Goal: Task Accomplishment & Management: Manage account settings

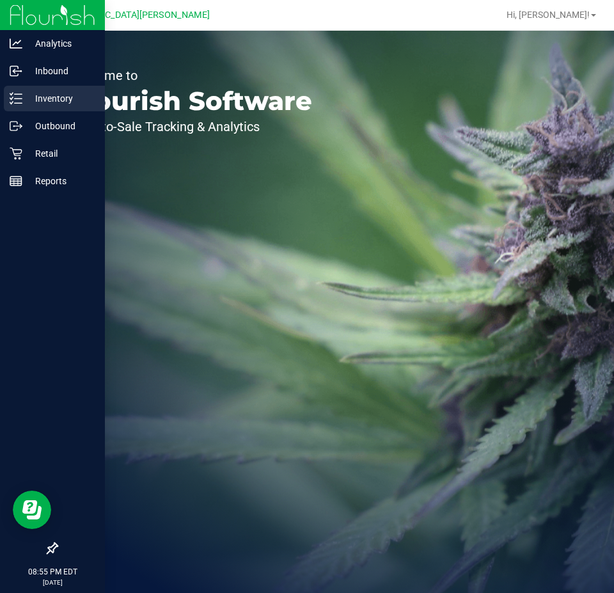
click at [49, 101] on p "Inventory" at bounding box center [60, 98] width 77 height 15
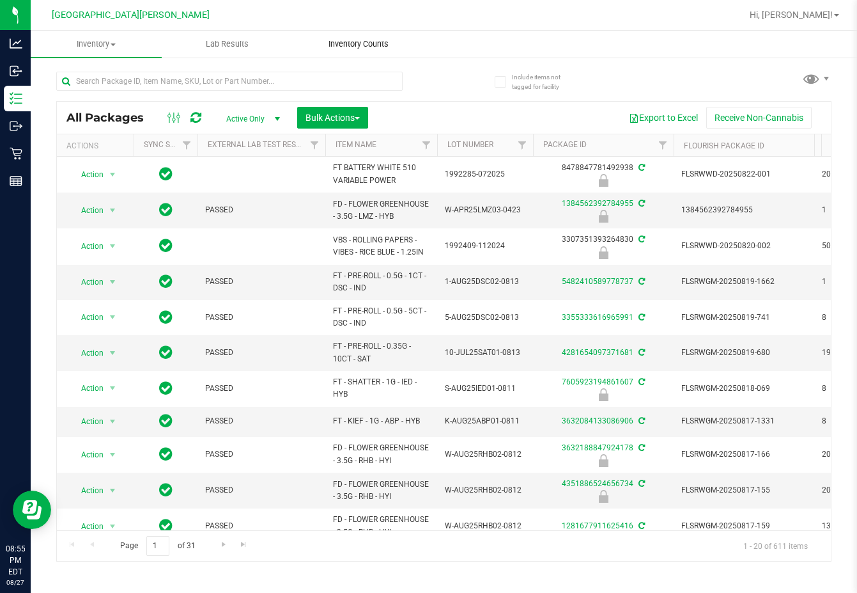
click at [347, 38] on uib-tab-heading "Inventory Counts" at bounding box center [358, 44] width 130 height 26
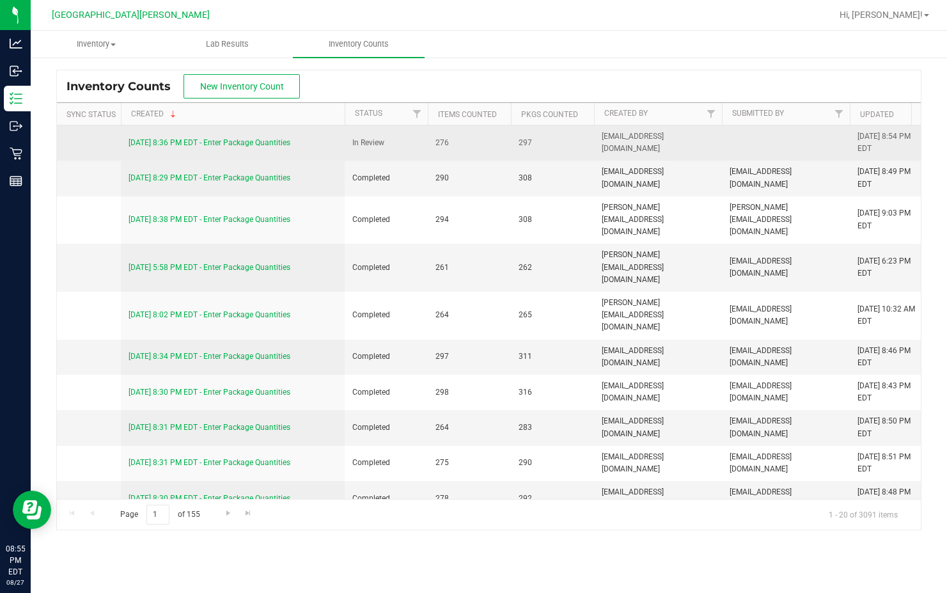
click at [180, 143] on link "[DATE] 8:36 PM EDT - Enter Package Quantities" at bounding box center [209, 142] width 162 height 9
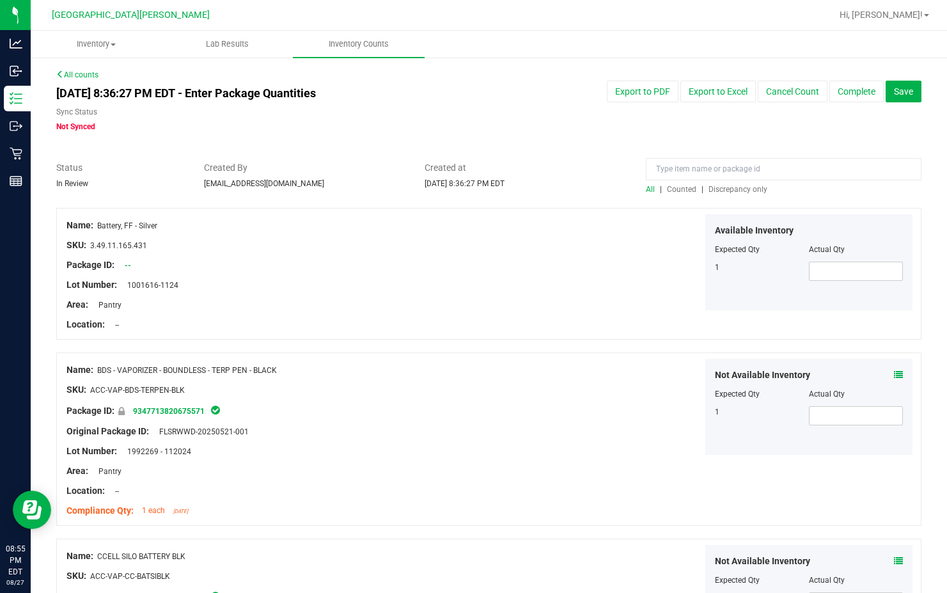
click at [613, 190] on span "Discrepancy only" at bounding box center [737, 189] width 59 height 9
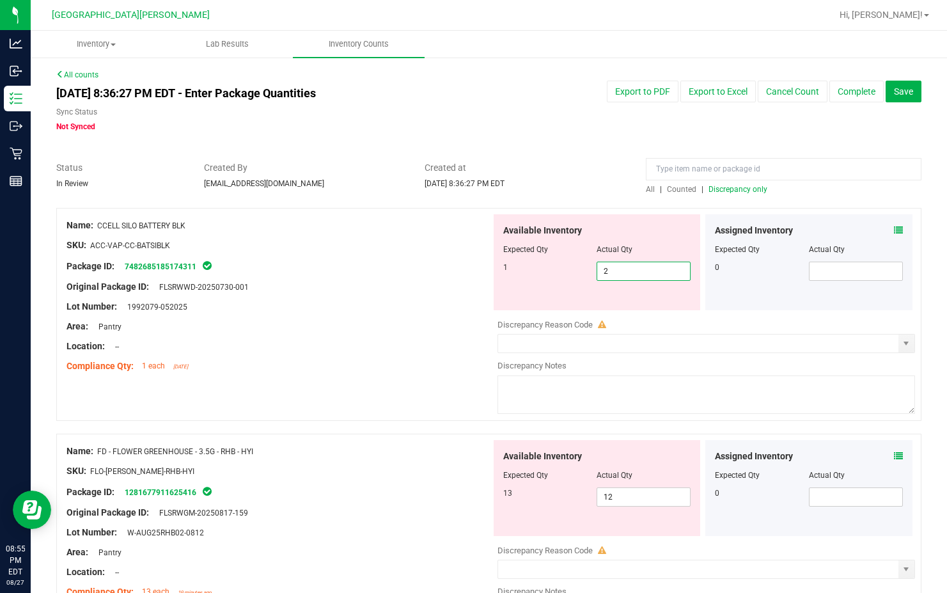
click at [610, 263] on span "2 2" at bounding box center [643, 270] width 94 height 19
type input "1"
click at [394, 383] on div "Name: CCELL SILO BATTERY BLK SKU: ACC-VAP-CC-BATSIBLK Package ID: 7482685185174…" at bounding box center [488, 321] width 865 height 226
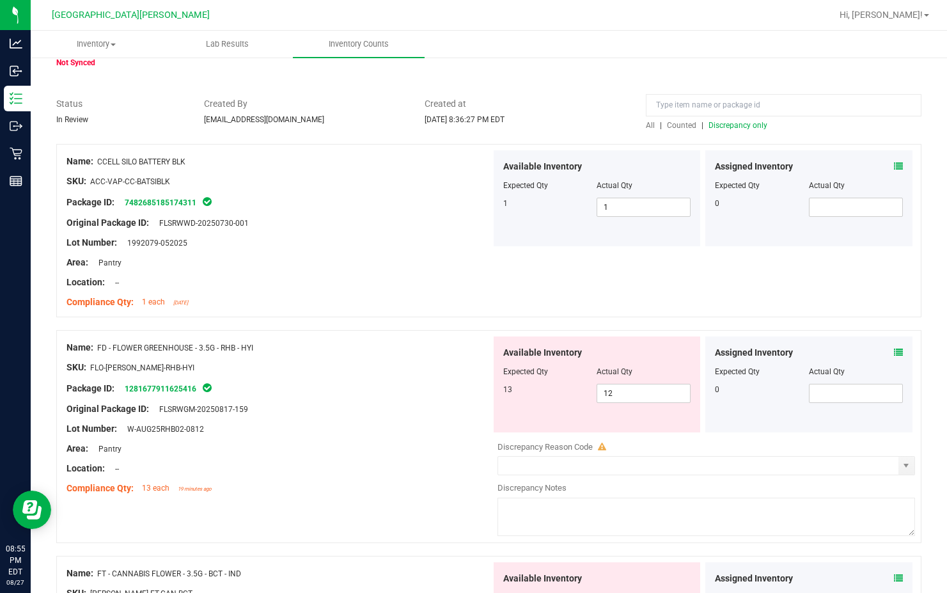
scroll to position [128, 0]
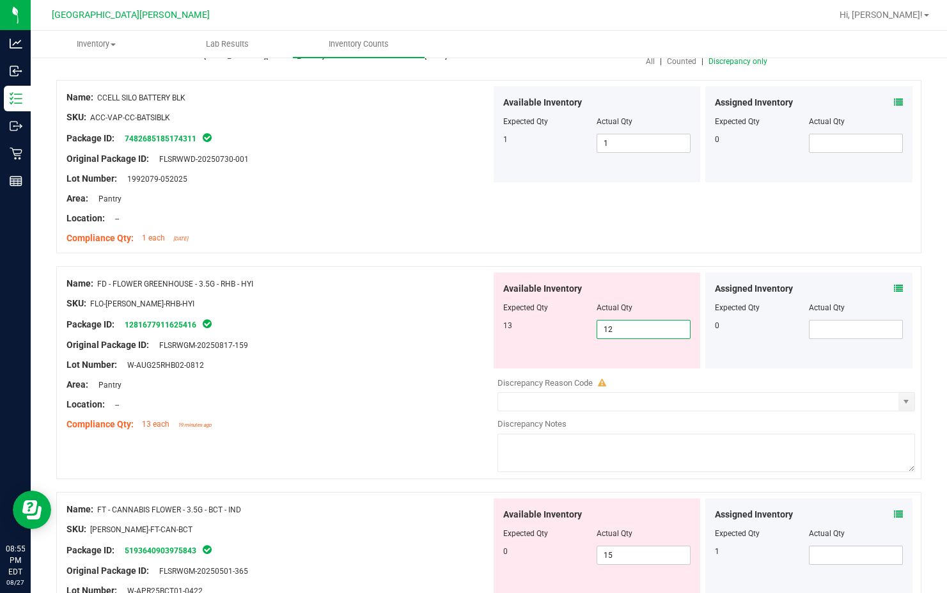
click at [613, 327] on span "12 12" at bounding box center [643, 329] width 94 height 19
type input "13"
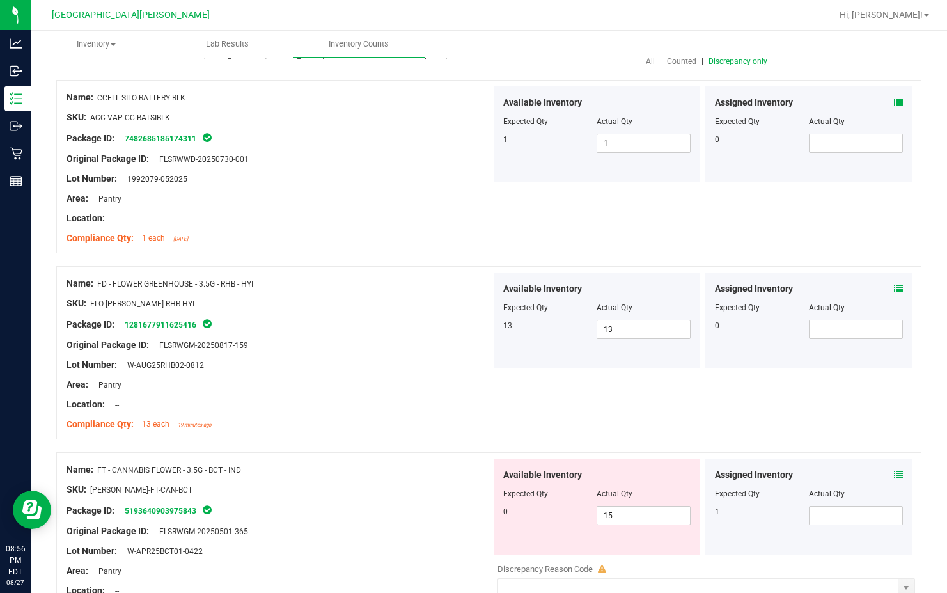
drag, startPoint x: 296, startPoint y: 339, endPoint x: 297, endPoint y: 212, distance: 127.2
click at [297, 339] on div "Original Package ID: FLSRWGM-20250817-159" at bounding box center [278, 344] width 424 height 13
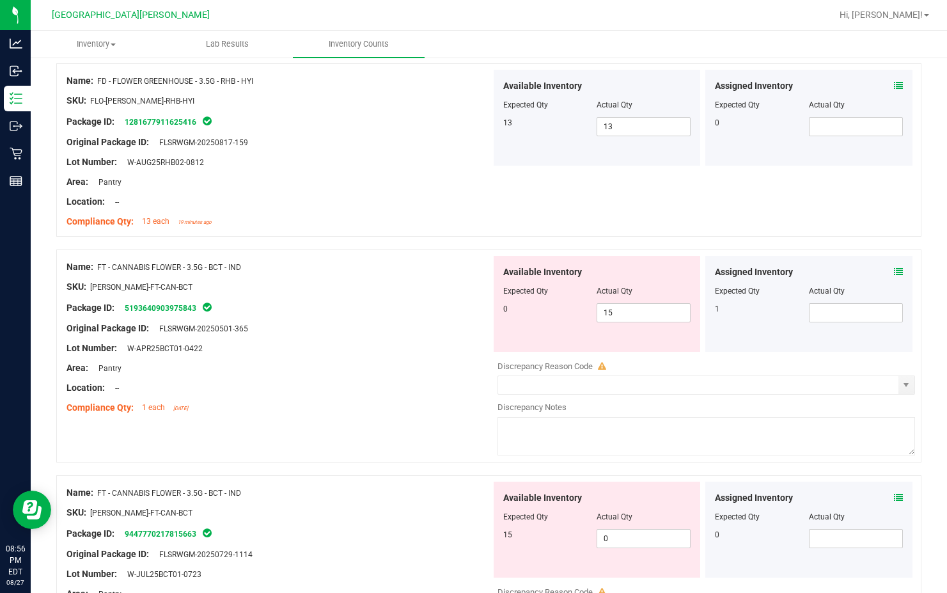
scroll to position [384, 0]
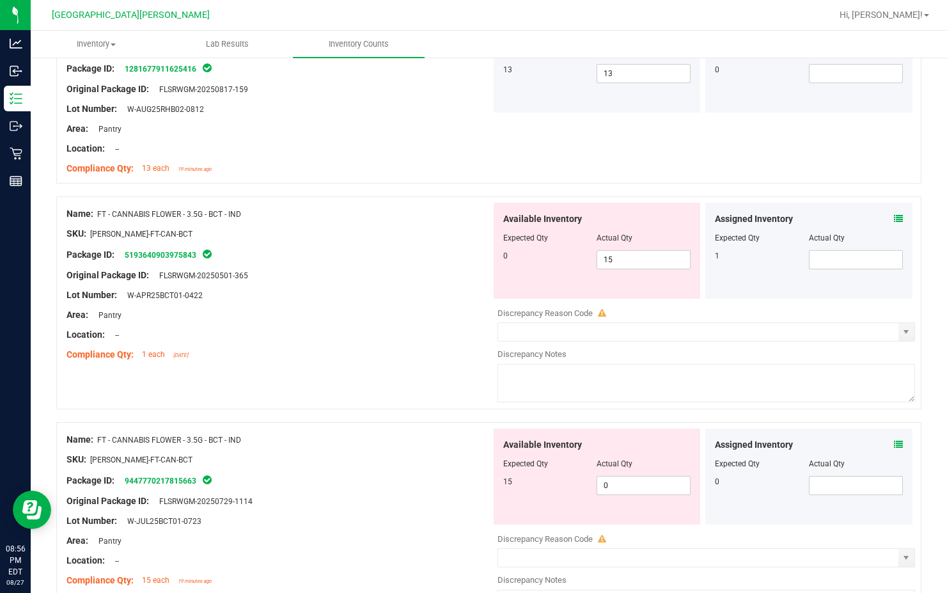
click at [613, 245] on div at bounding box center [597, 247] width 188 height 6
click at [608, 268] on span "15 15" at bounding box center [643, 259] width 94 height 19
click at [607, 263] on span "15 15" at bounding box center [643, 259] width 94 height 19
type input "1"
type input "0"
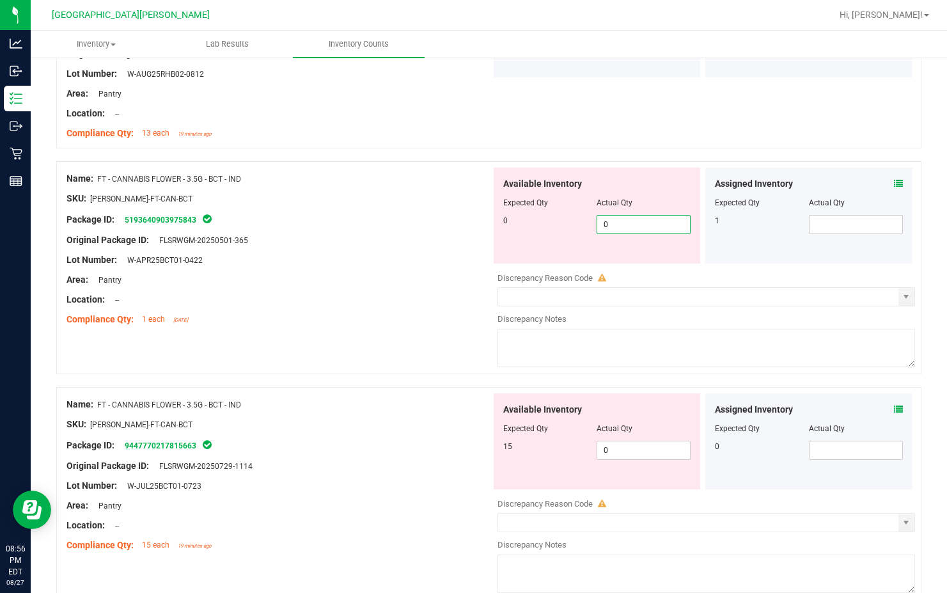
scroll to position [447, 0]
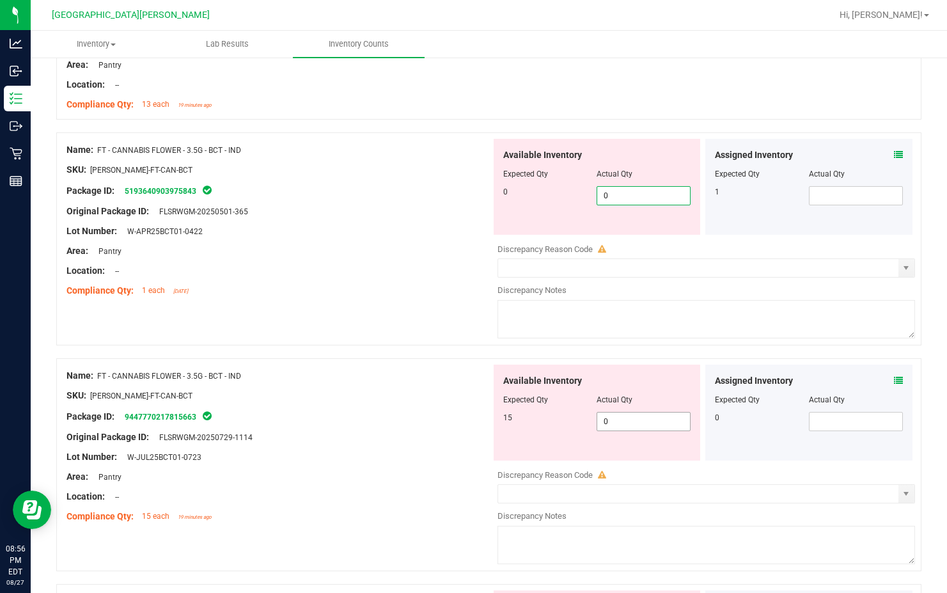
type input "0"
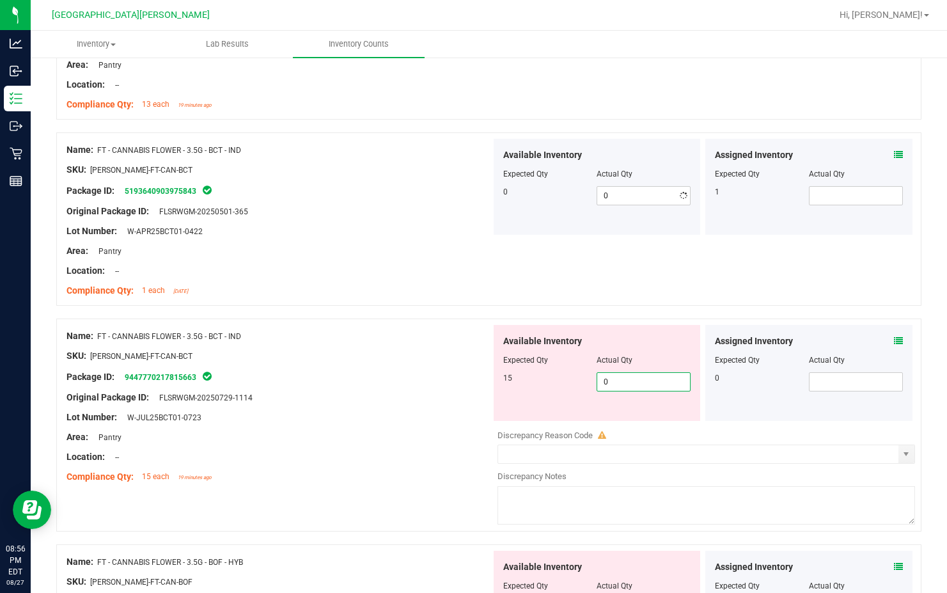
click at [610, 424] on div "Available Inventory Expected Qty Actual Qty 15 0 0" at bounding box center [703, 426] width 424 height 203
type input "4"
type input "15"
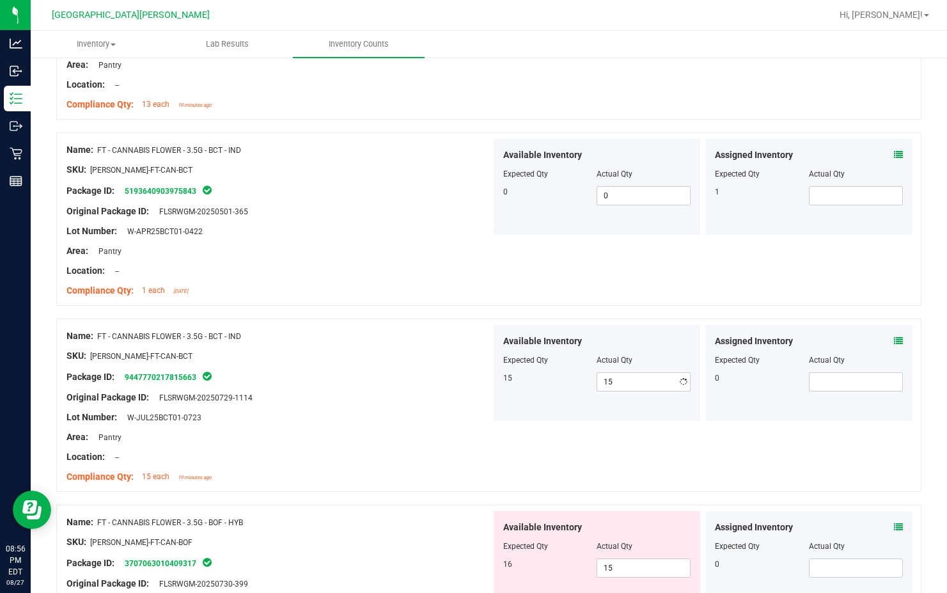
drag, startPoint x: 348, startPoint y: 401, endPoint x: 389, endPoint y: 389, distance: 43.3
click at [351, 401] on div "Original Package ID: FLSRWGM-20250729-1114" at bounding box center [278, 397] width 424 height 13
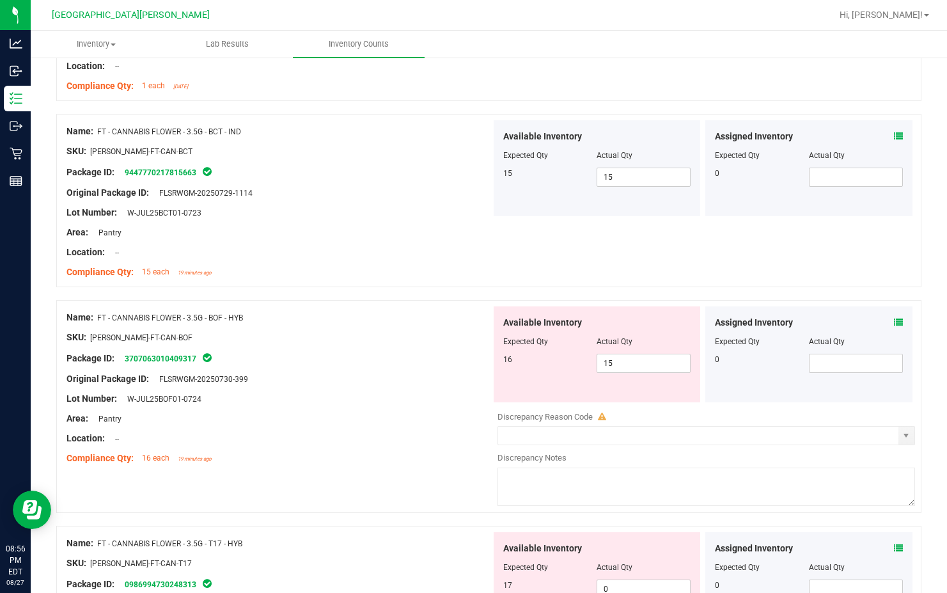
scroll to position [703, 0]
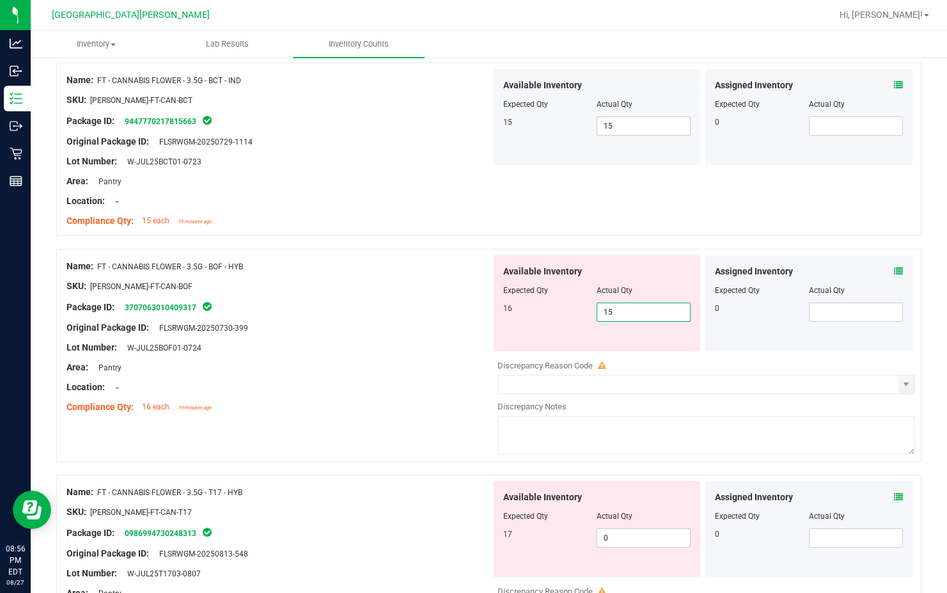
click at [613, 320] on span "15 15" at bounding box center [643, 311] width 94 height 19
type input "1"
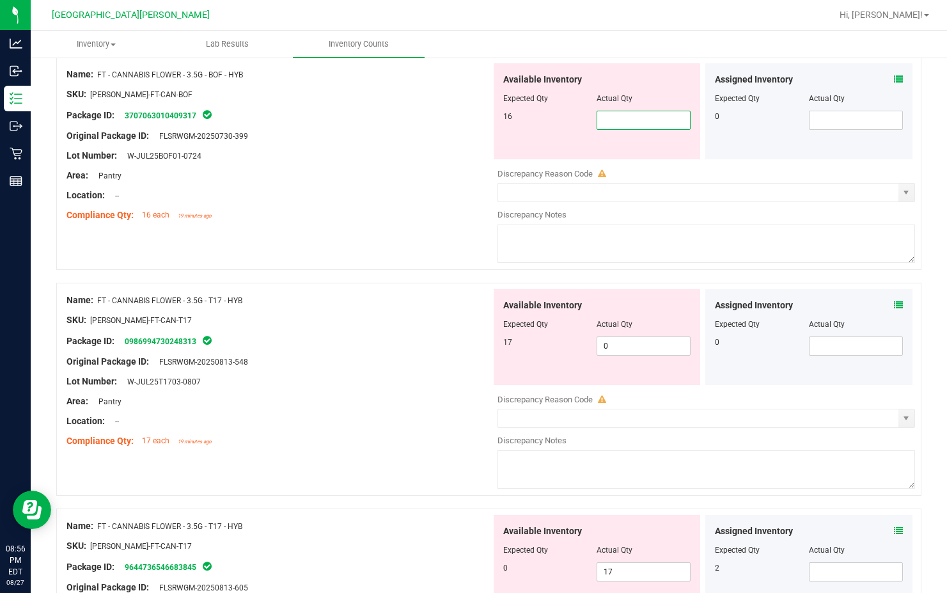
scroll to position [831, 0]
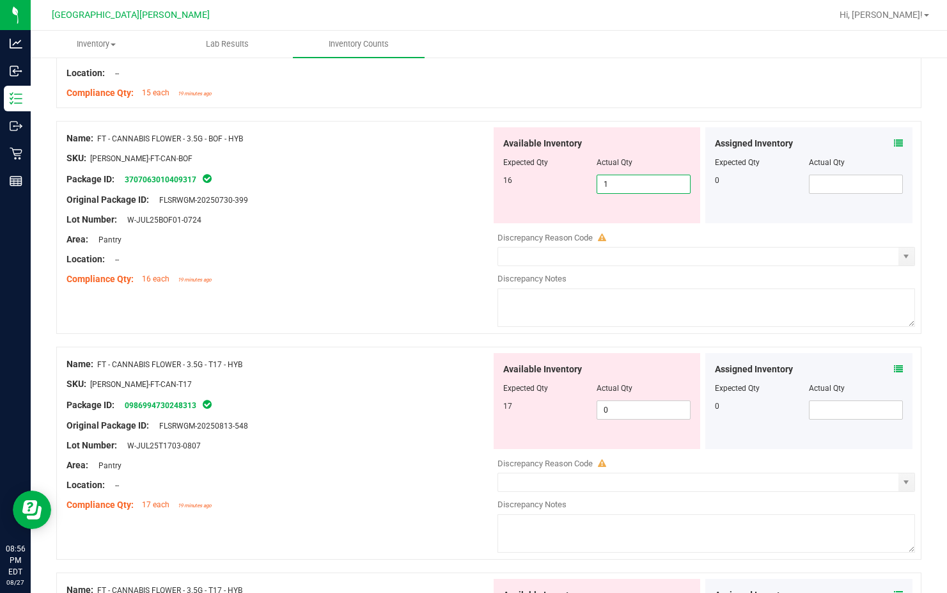
type input "16"
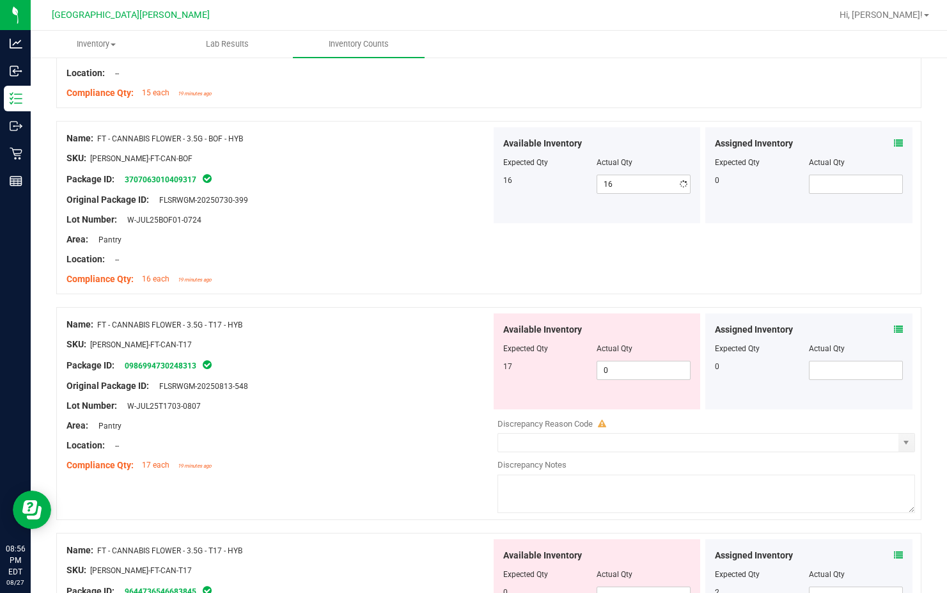
click at [407, 437] on div "Name: FT - CANNABIS FLOWER - 3.5G - T17 - HYB SKU: [PERSON_NAME]-FT-CAN-T17 Pac…" at bounding box center [278, 394] width 424 height 163
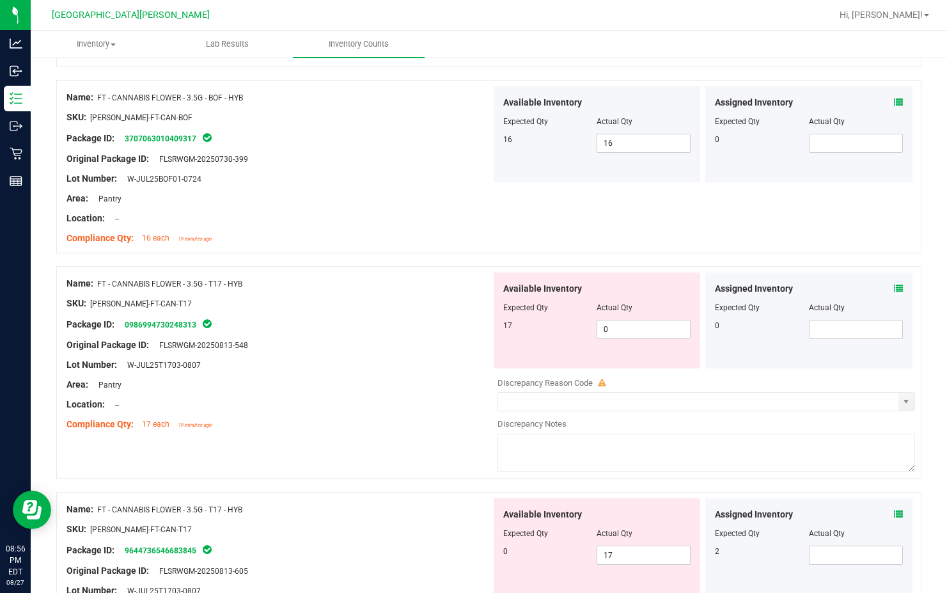
scroll to position [895, 0]
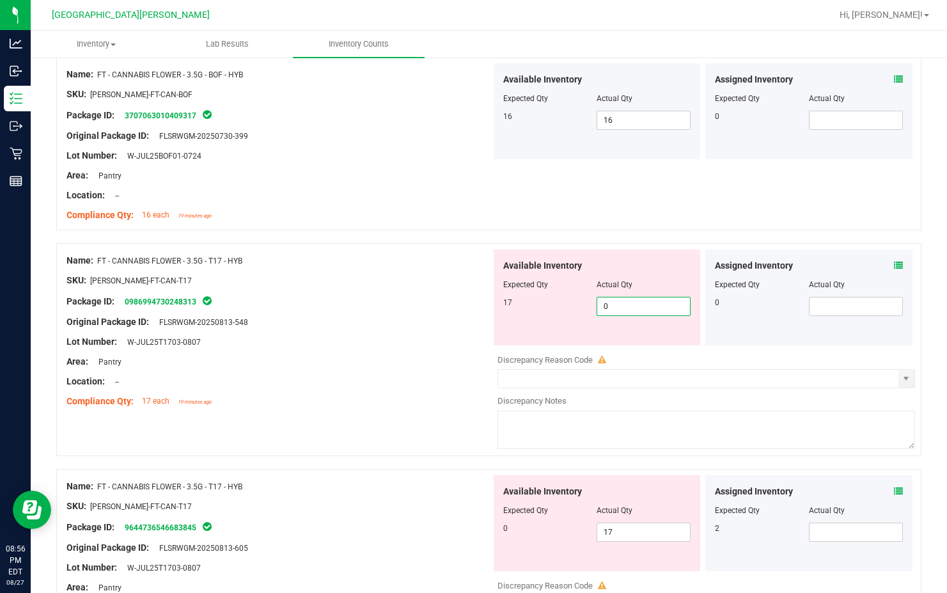
click at [613, 306] on span "0 0" at bounding box center [643, 306] width 94 height 19
type input "17"
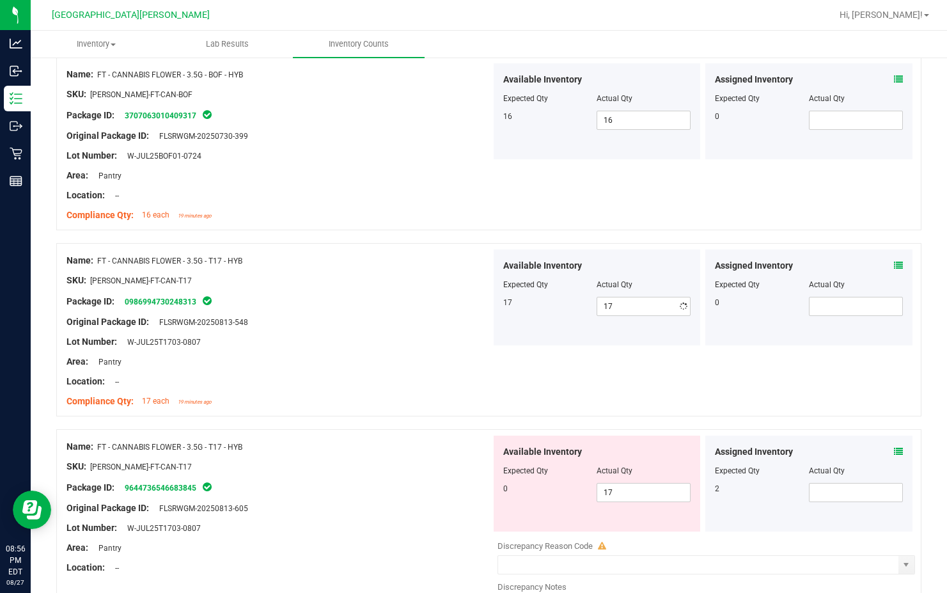
click at [491, 545] on div "Available Inventory Expected Qty Actual Qty 0 17 17" at bounding box center [703, 536] width 424 height 203
click at [613, 497] on span "17 17" at bounding box center [643, 492] width 94 height 19
type input "1"
type input "0"
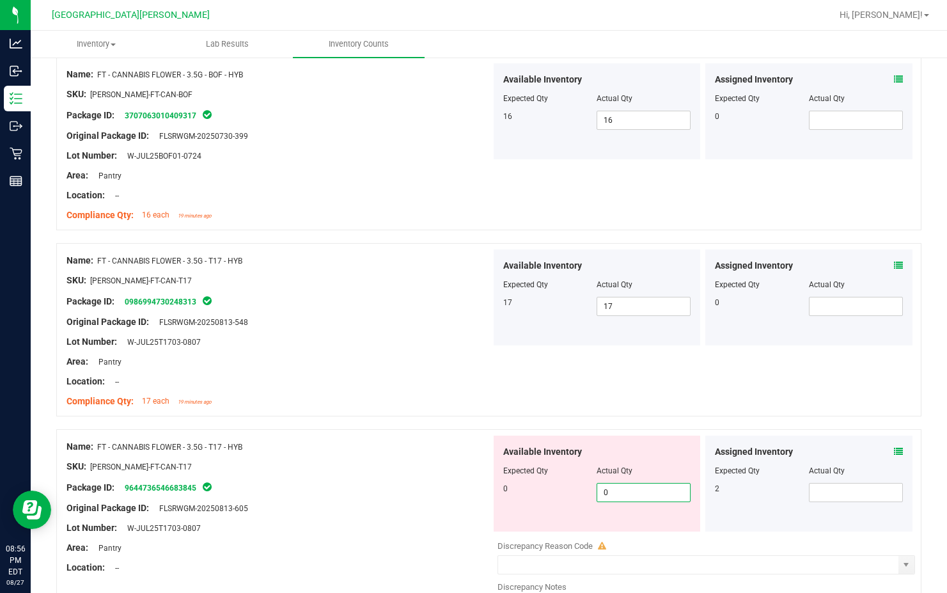
drag, startPoint x: 414, startPoint y: 521, endPoint x: 416, endPoint y: 506, distance: 14.8
click at [416, 521] on div "Lot Number: W-JUL25T1703-0807" at bounding box center [278, 527] width 424 height 13
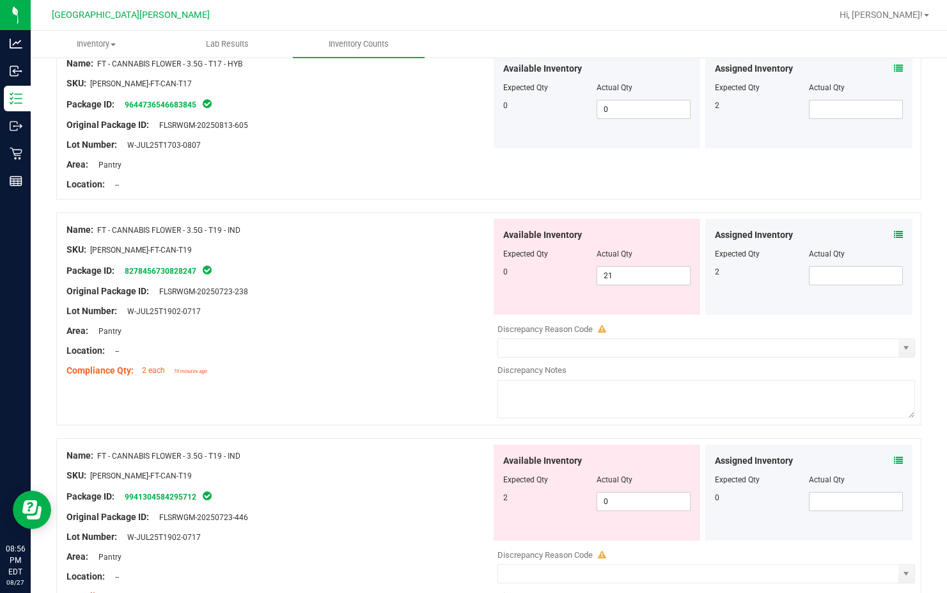
scroll to position [1278, 0]
click at [613, 277] on span "21 21" at bounding box center [643, 274] width 94 height 19
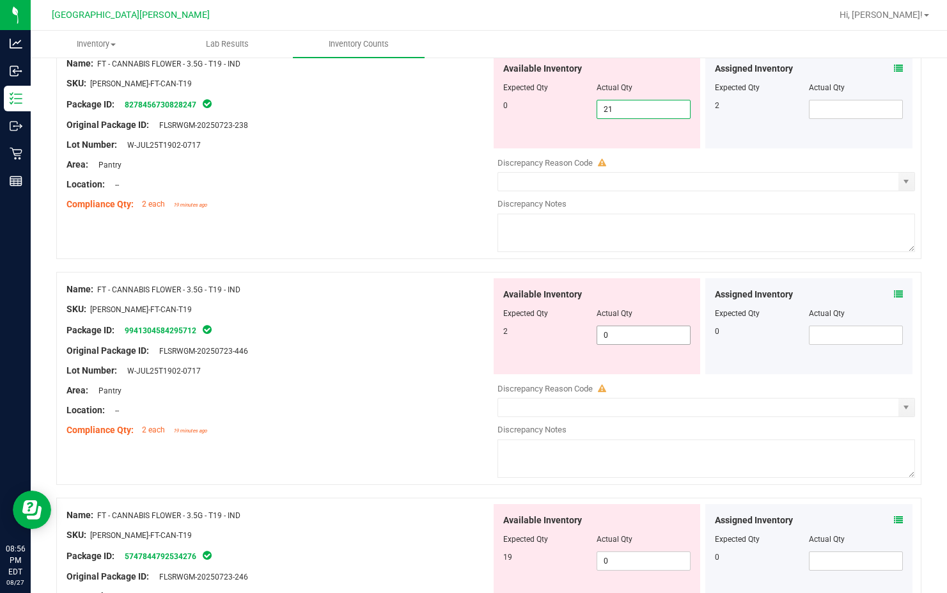
scroll to position [1406, 0]
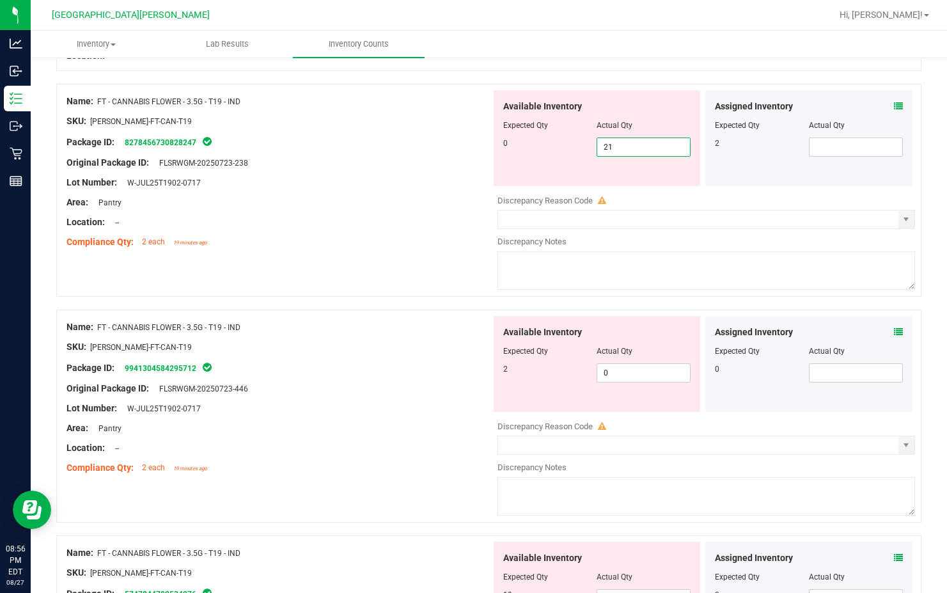
type input "2"
type input "0"
click at [613, 366] on div "Available Inventory Expected Qty Actual Qty 2 0 0" at bounding box center [596, 364] width 207 height 96
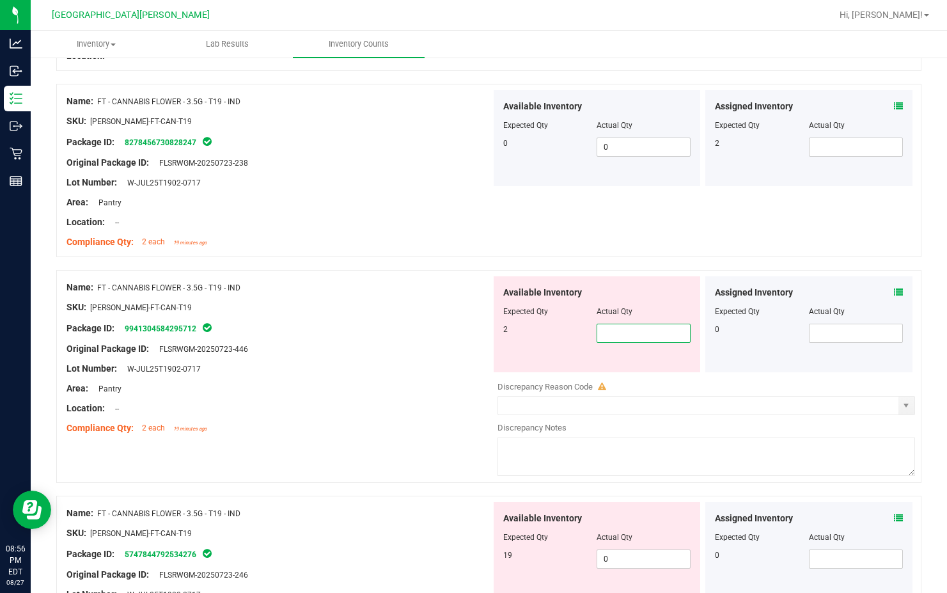
type input "2"
click at [609, 557] on div "Available Inventory Expected Qty Actual Qty 19 0 0" at bounding box center [596, 550] width 207 height 96
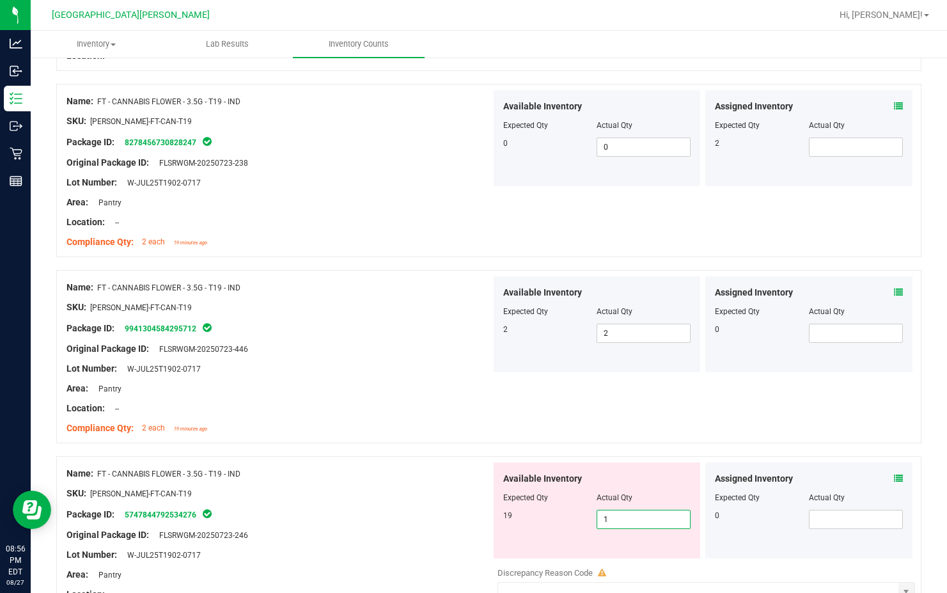
type input "19"
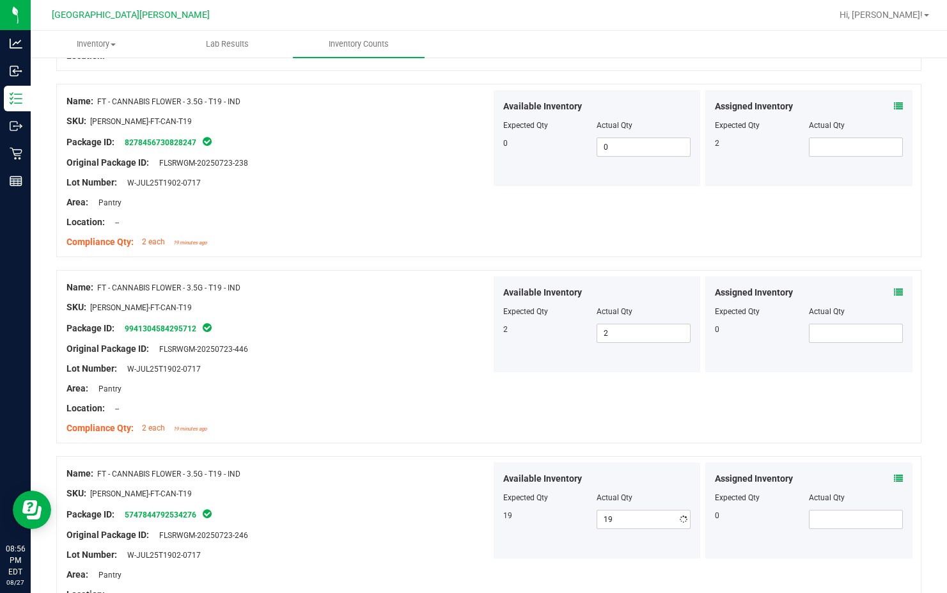
drag, startPoint x: 380, startPoint y: 488, endPoint x: 472, endPoint y: 475, distance: 93.0
click at [393, 481] on div "Name: FT - CANNABIS FLOWER - 3.5G - T19 - IND SKU: [PERSON_NAME]-FT-CAN-T19 Pac…" at bounding box center [278, 543] width 424 height 163
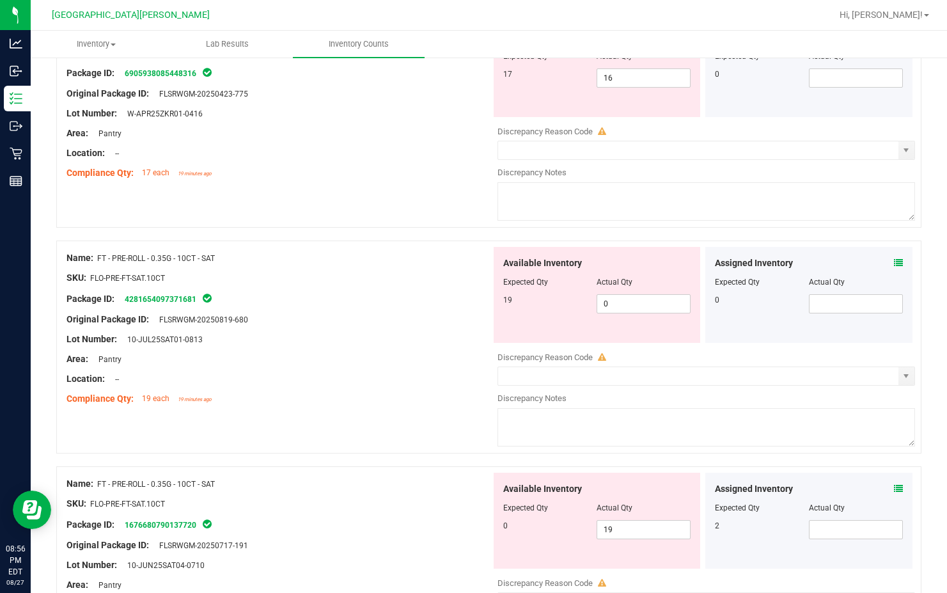
scroll to position [2046, 0]
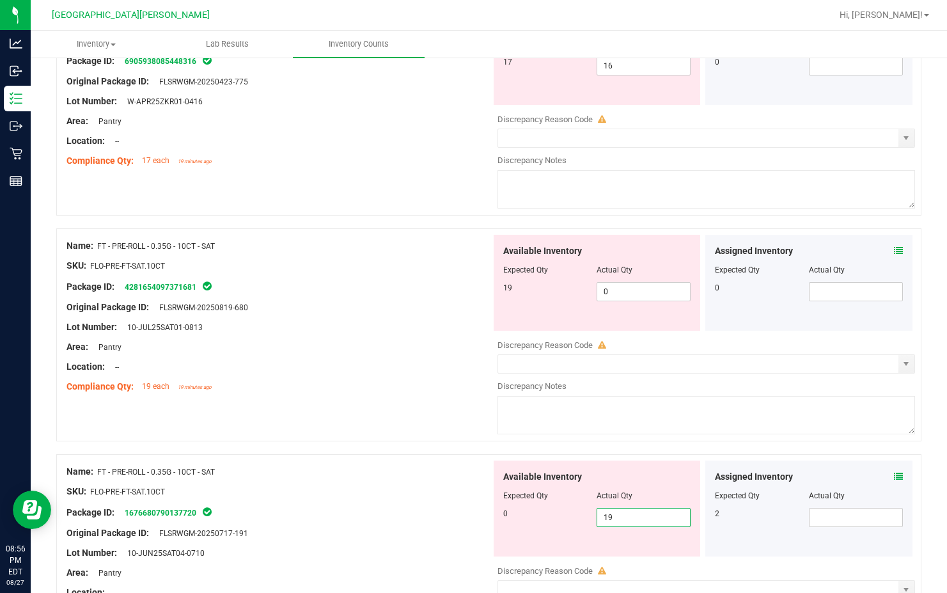
click at [613, 513] on span "19 19" at bounding box center [643, 517] width 94 height 19
type input "1"
type input "0"
click at [613, 290] on span "0 0" at bounding box center [643, 291] width 94 height 19
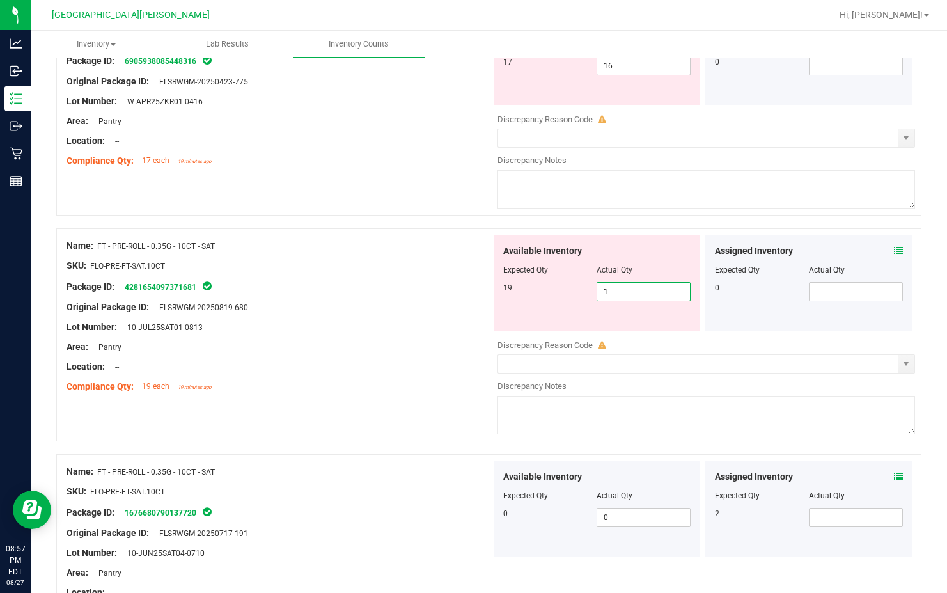
type input "19"
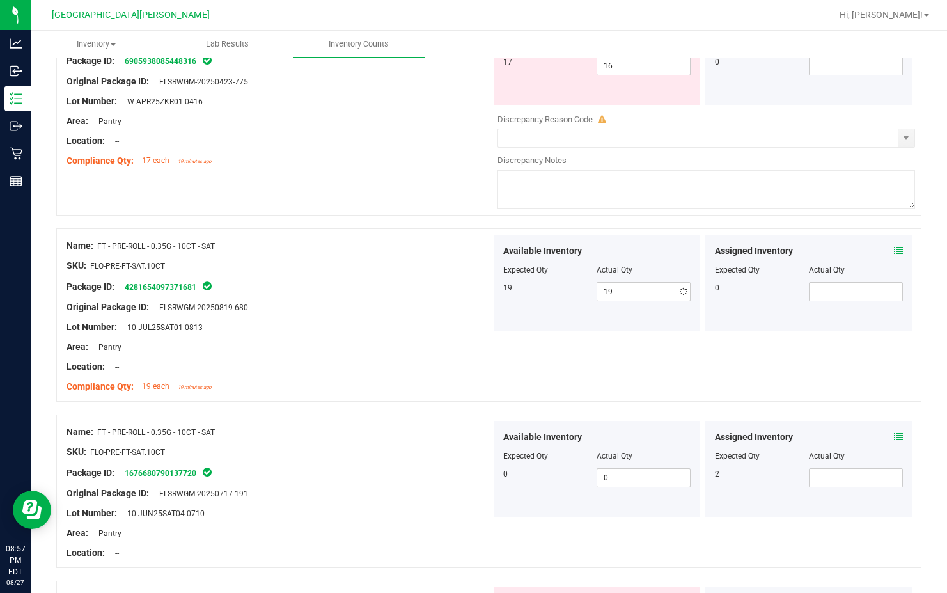
click at [453, 348] on div "Area: Pantry" at bounding box center [278, 346] width 424 height 13
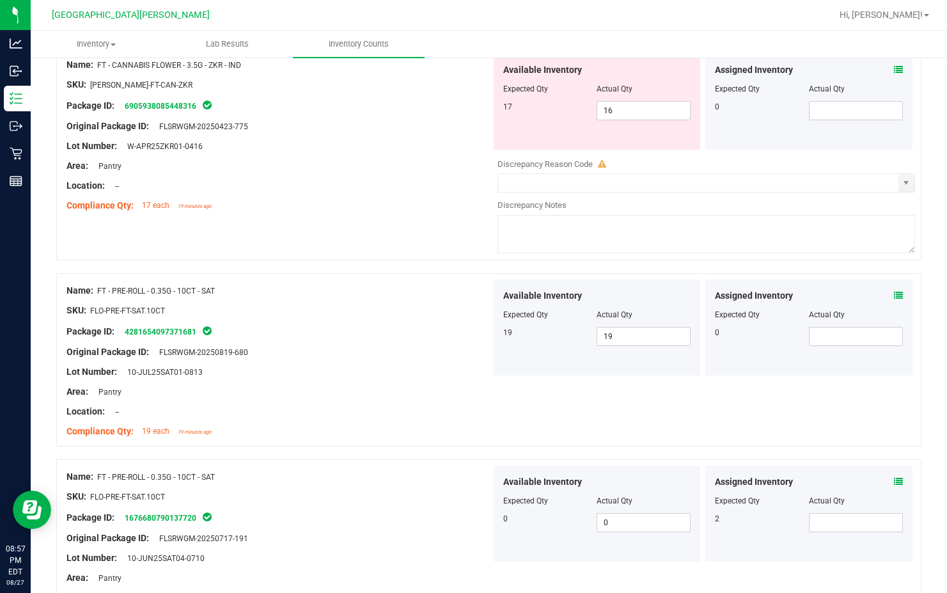
scroll to position [1918, 0]
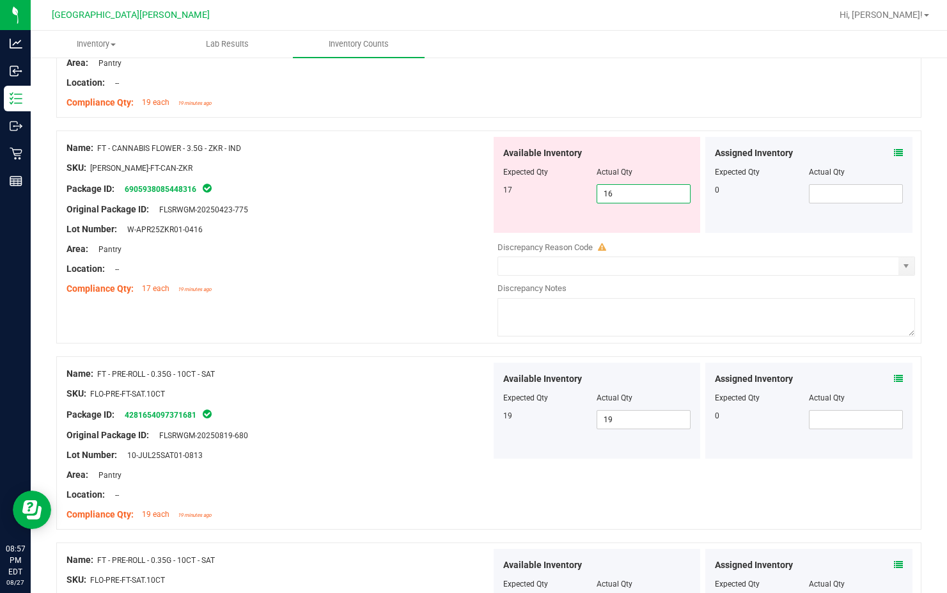
click at [613, 192] on span "16 16" at bounding box center [643, 193] width 94 height 19
type input "17"
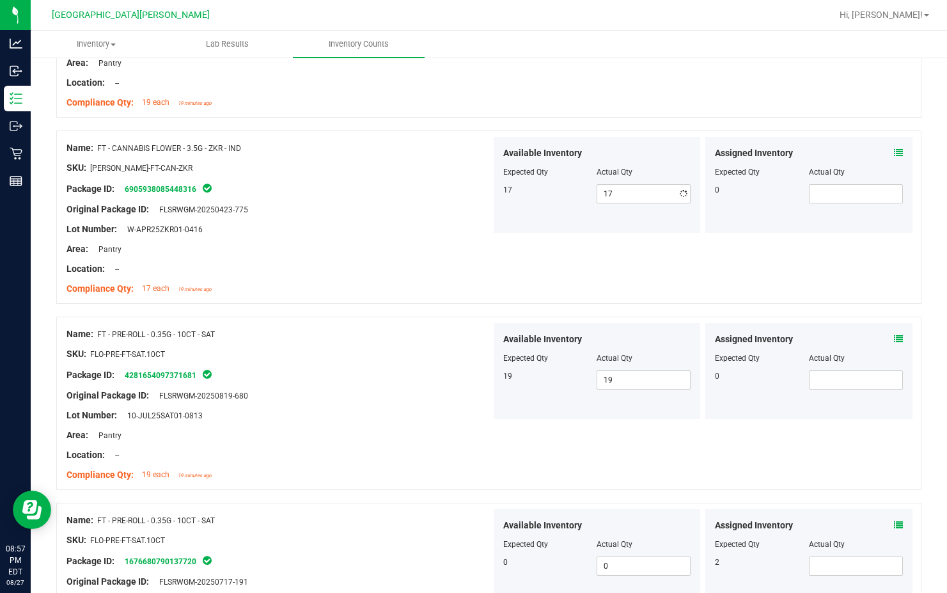
click at [440, 268] on div "Location: --" at bounding box center [278, 268] width 424 height 13
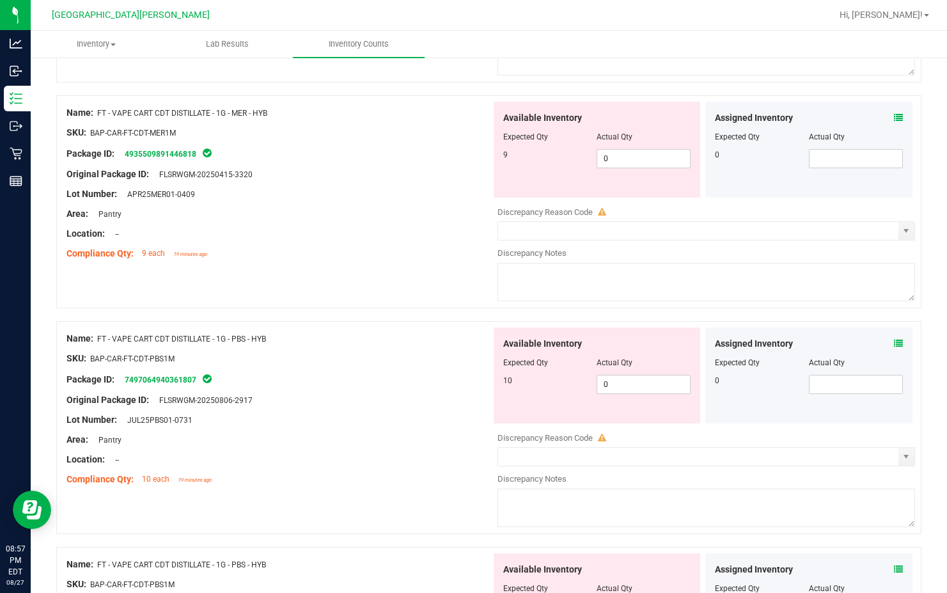
scroll to position [3068, 0]
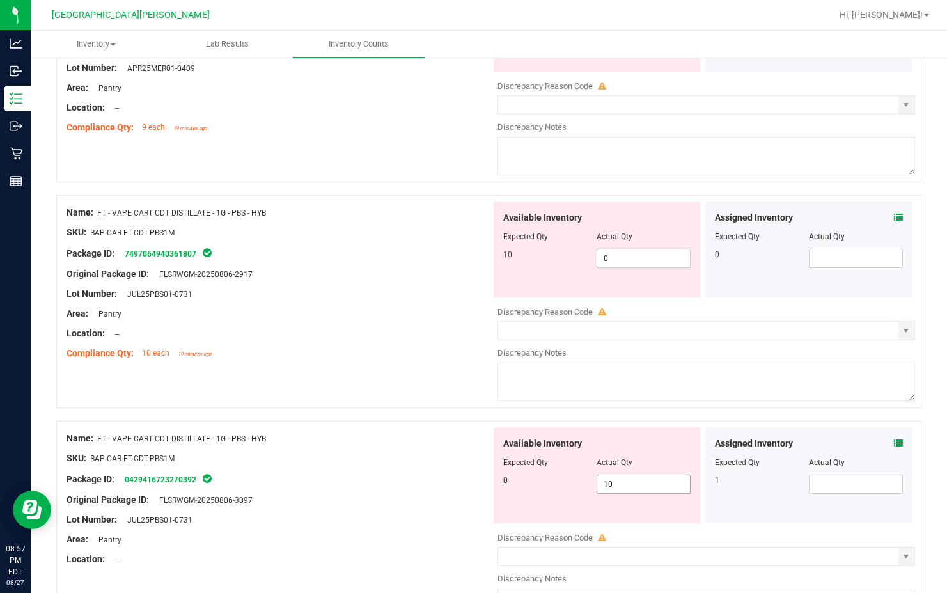
click at [613, 488] on span "10 10" at bounding box center [643, 483] width 94 height 19
type input "1"
type input "0"
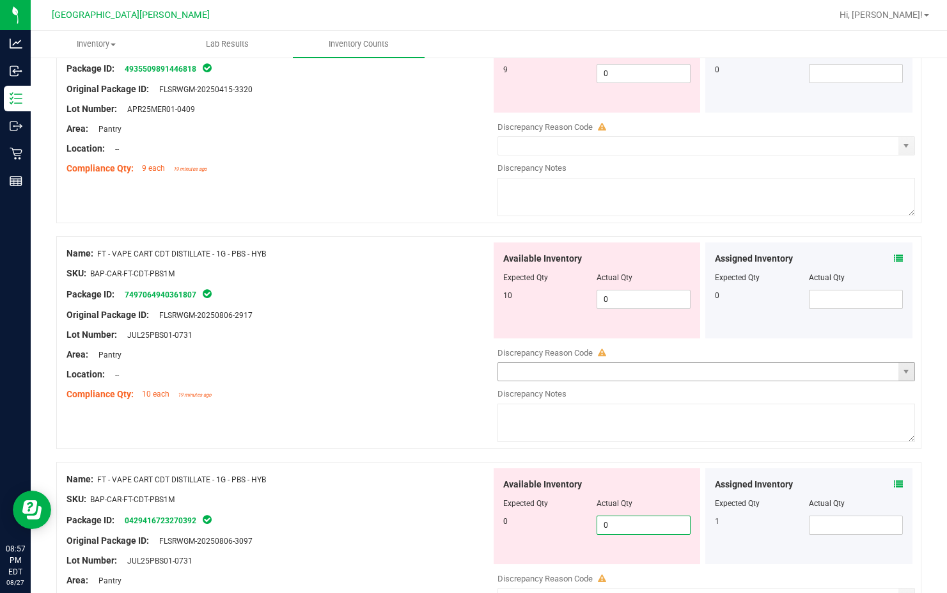
scroll to position [3004, 0]
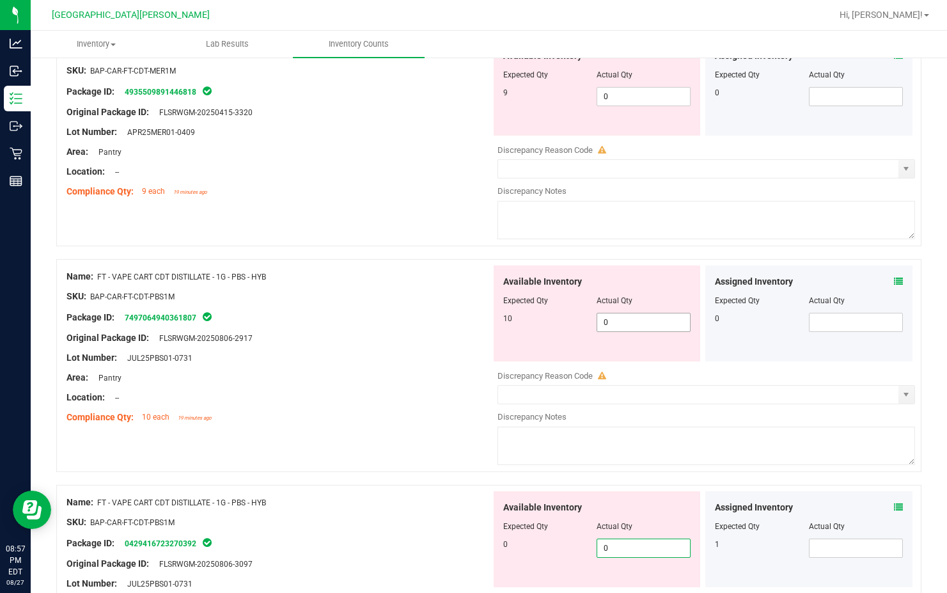
type input "0"
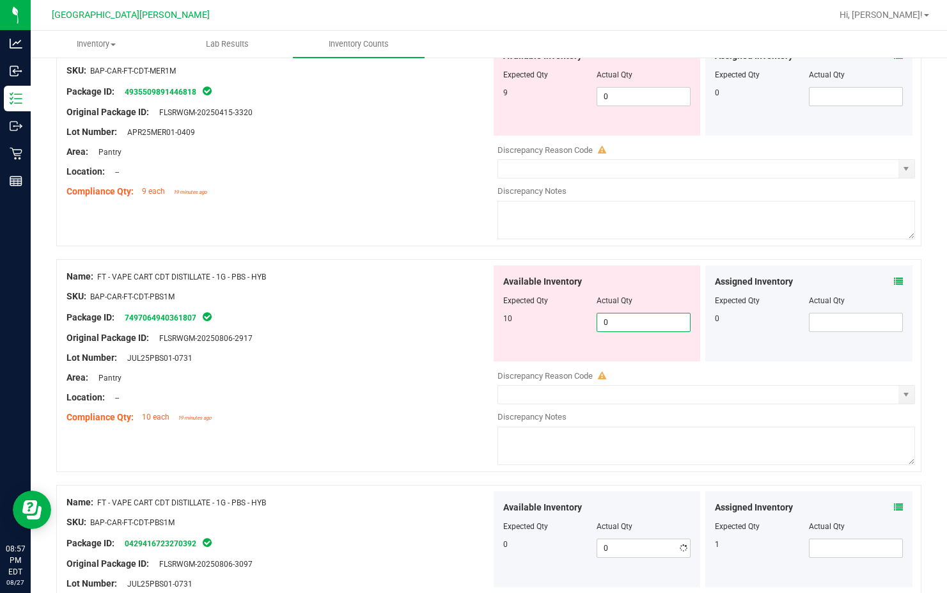
click at [613, 322] on span "0 0" at bounding box center [643, 322] width 94 height 19
type input "10"
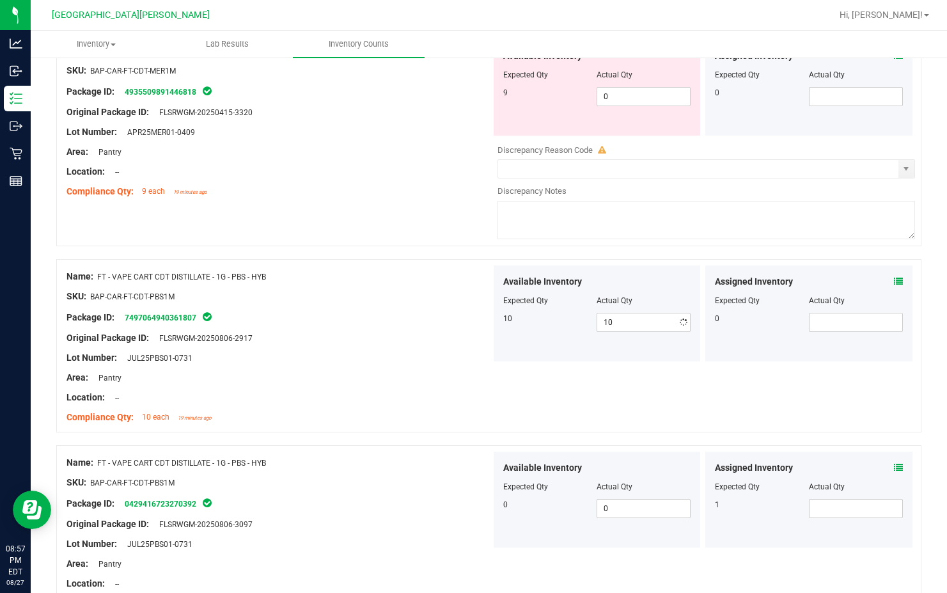
click at [355, 187] on div "Compliance Qty: 9 each 19 minutes ago" at bounding box center [278, 191] width 424 height 13
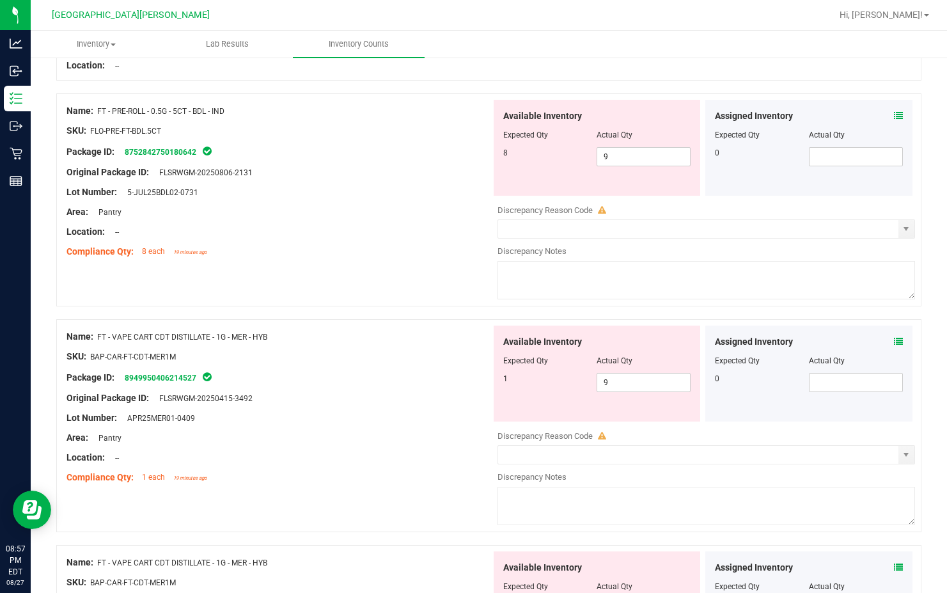
scroll to position [2429, 0]
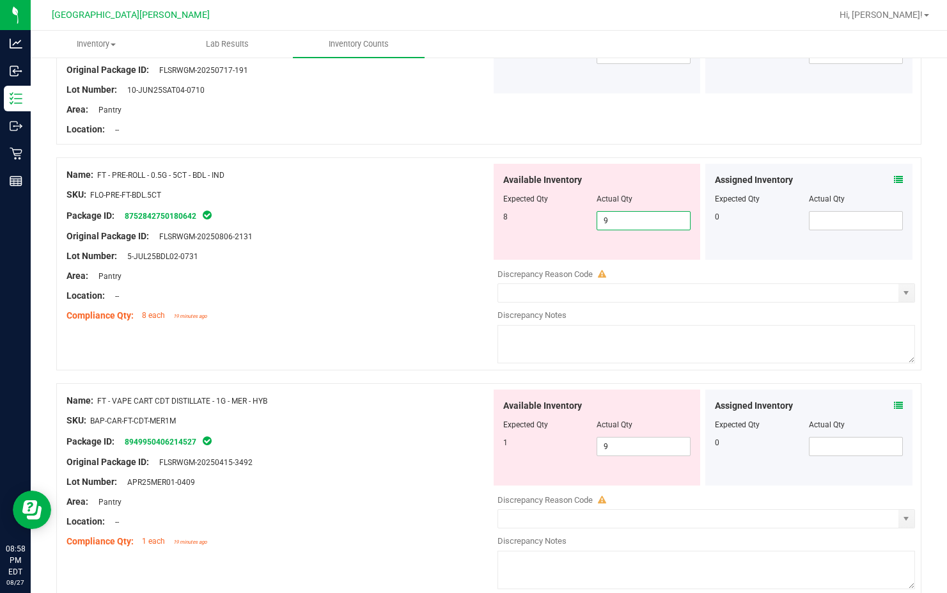
click at [613, 218] on span "9 9" at bounding box center [643, 220] width 94 height 19
type input "8"
click at [411, 306] on div at bounding box center [278, 305] width 424 height 6
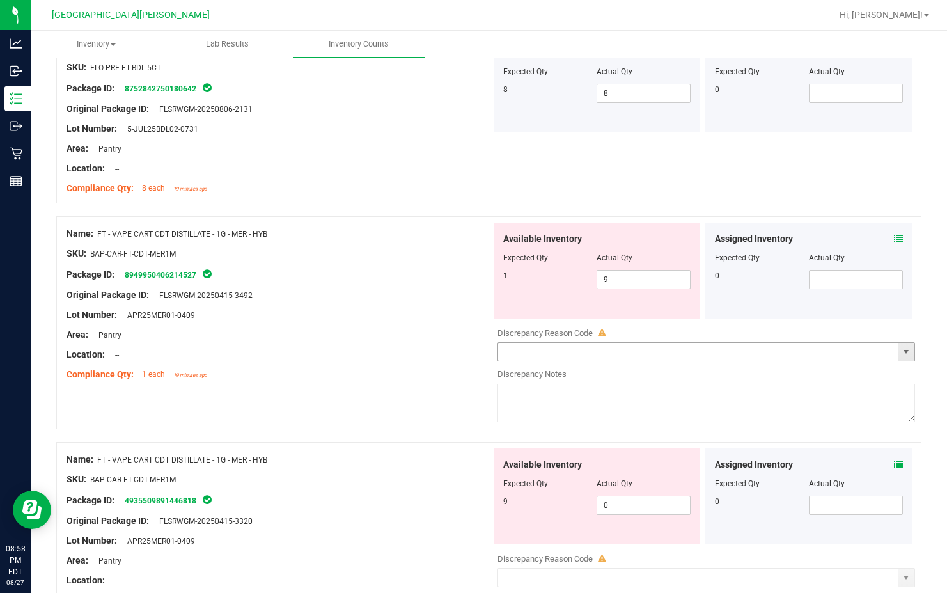
scroll to position [2557, 0]
click at [613, 272] on span "9 9" at bounding box center [643, 278] width 94 height 19
type input "1"
click at [613, 502] on div "Available Inventory Expected Qty Actual Qty 9 0 0" at bounding box center [596, 495] width 207 height 96
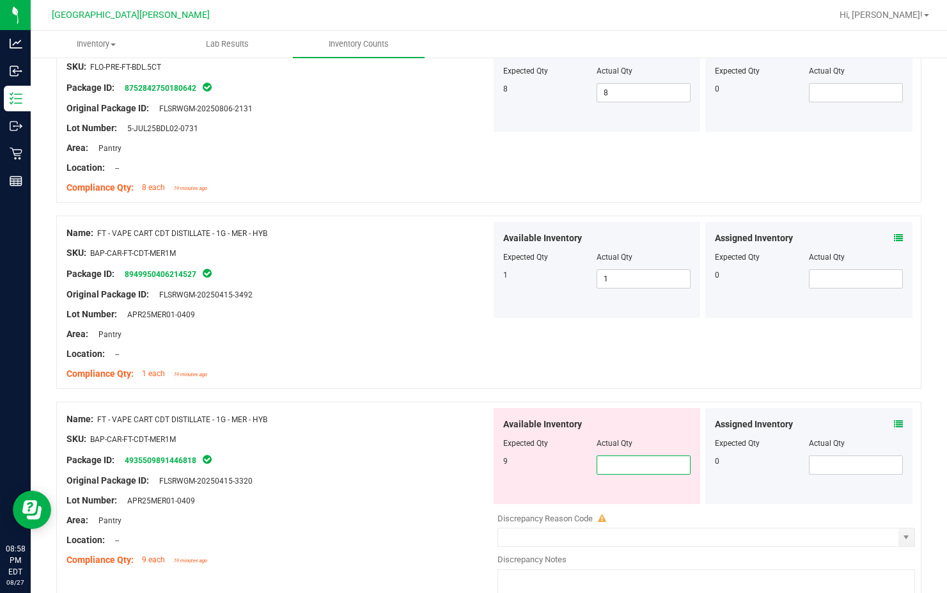
type input "9"
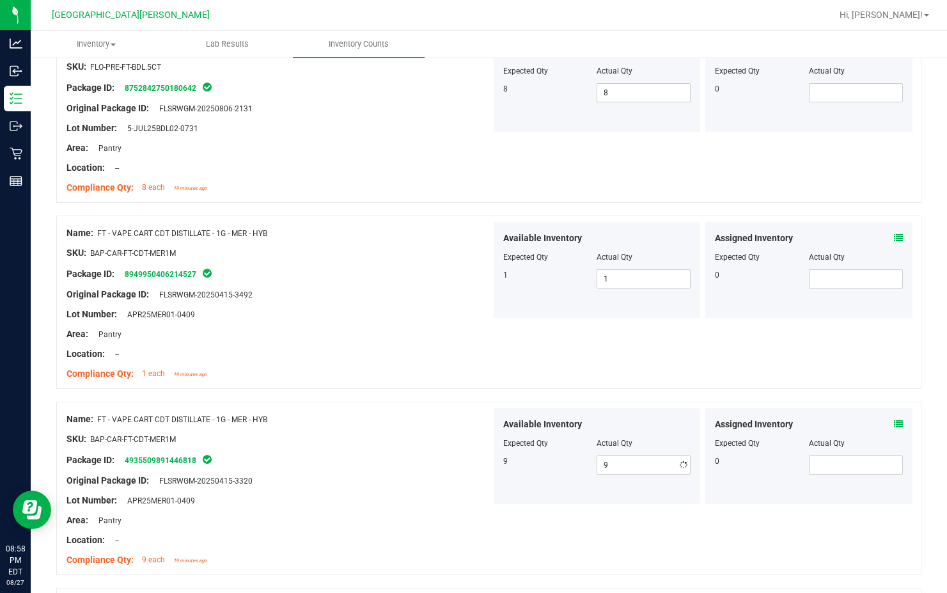
click at [318, 522] on div "Area: Pantry" at bounding box center [278, 519] width 424 height 13
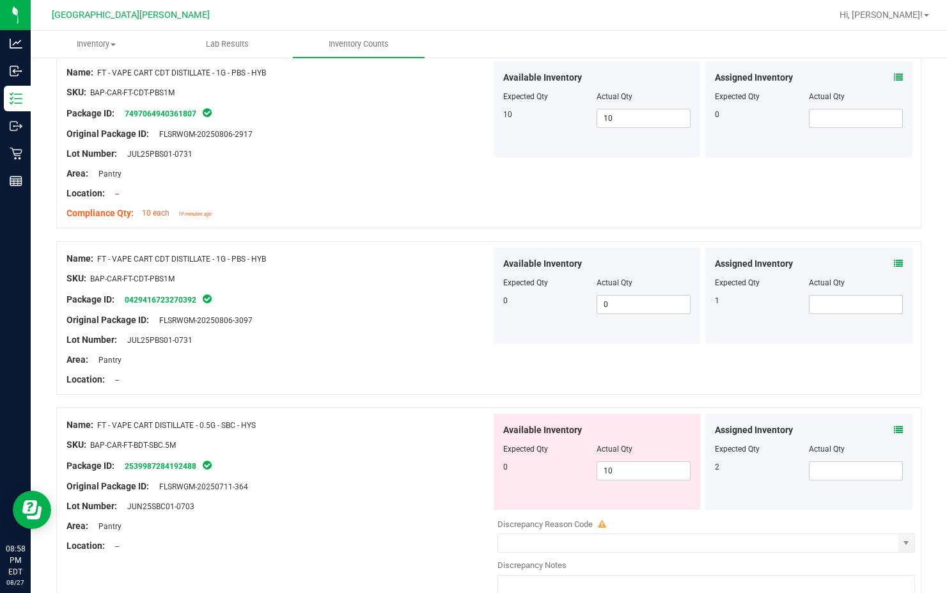
scroll to position [3260, 0]
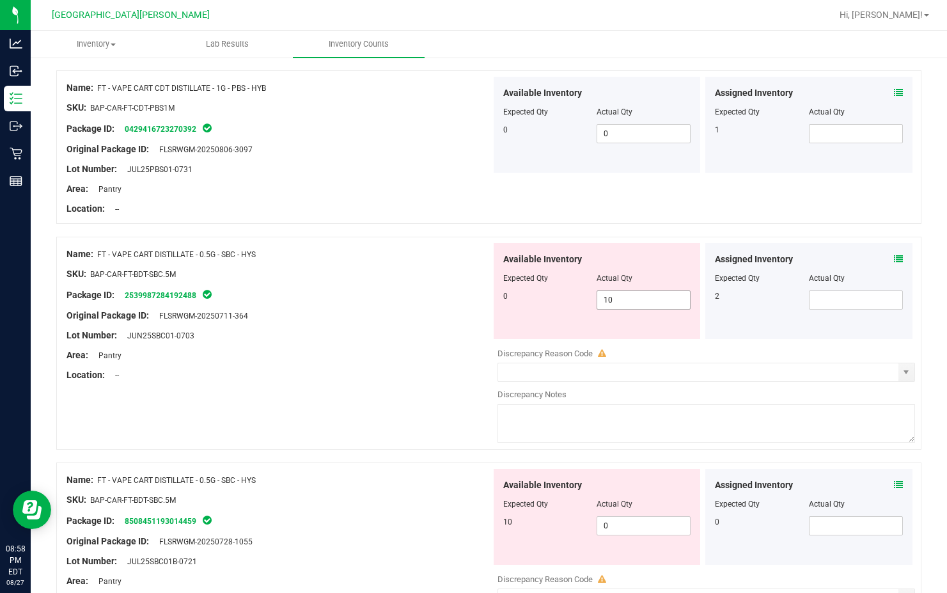
click at [613, 299] on span "10 10" at bounding box center [643, 299] width 94 height 19
type input "1"
type input "0"
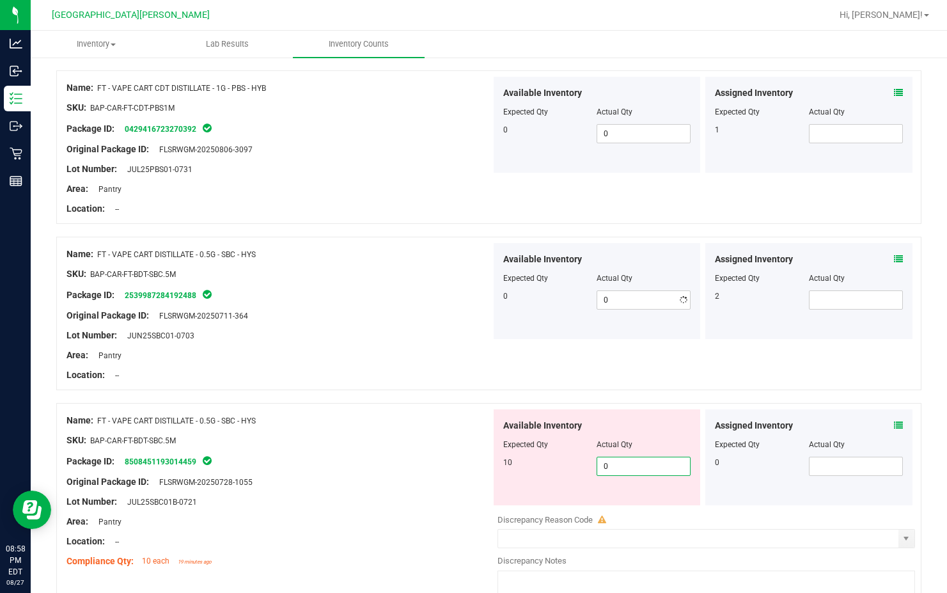
click at [613, 521] on div "Available Inventory Expected Qty Actual Qty 10 0 0" at bounding box center [703, 510] width 424 height 203
type input "10"
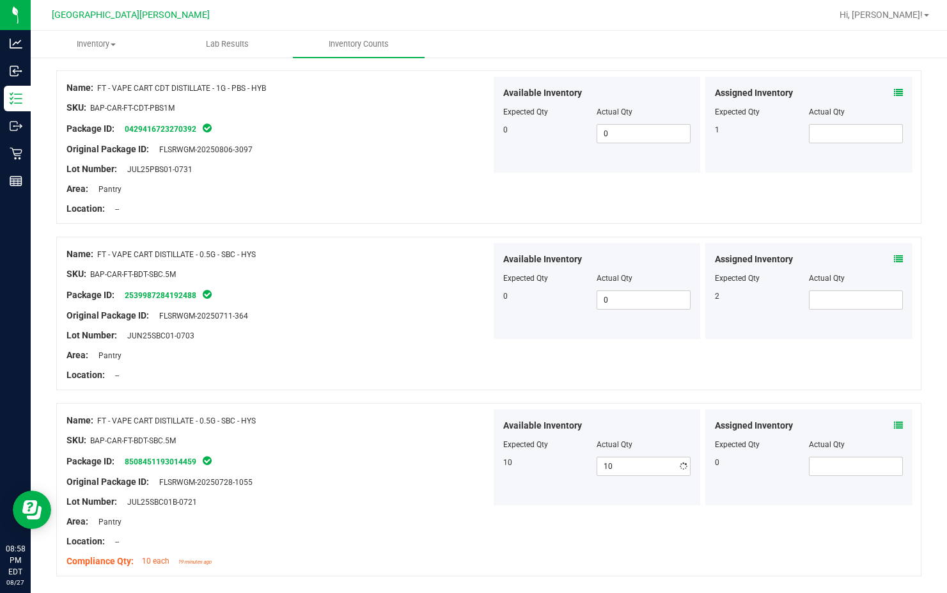
click at [426, 524] on div "Name: FT - VAPE CART DISTILLATE - 0.5G - SBC - HYS SKU: BAP-CAR-FT-BDT-SBC.5M P…" at bounding box center [278, 490] width 424 height 163
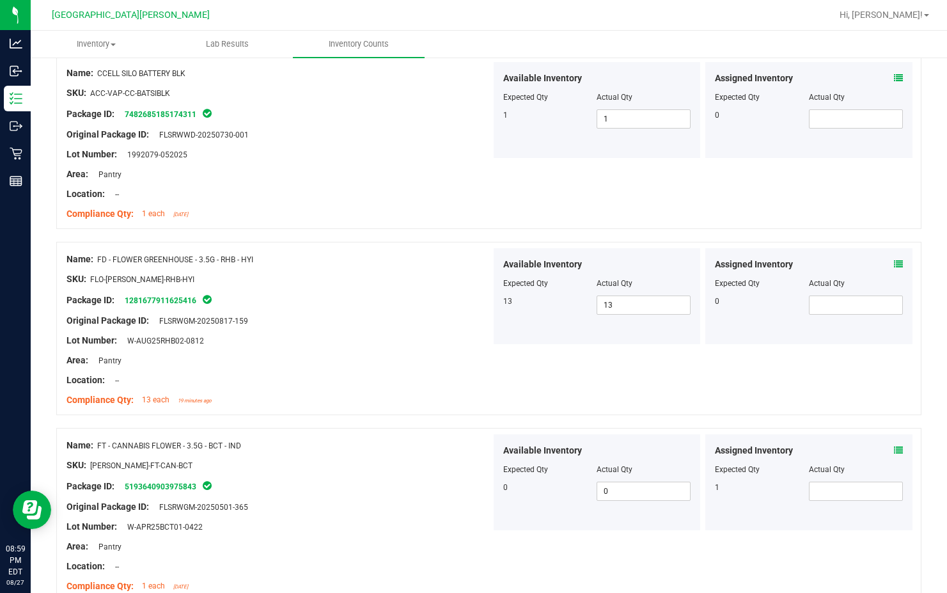
scroll to position [0, 0]
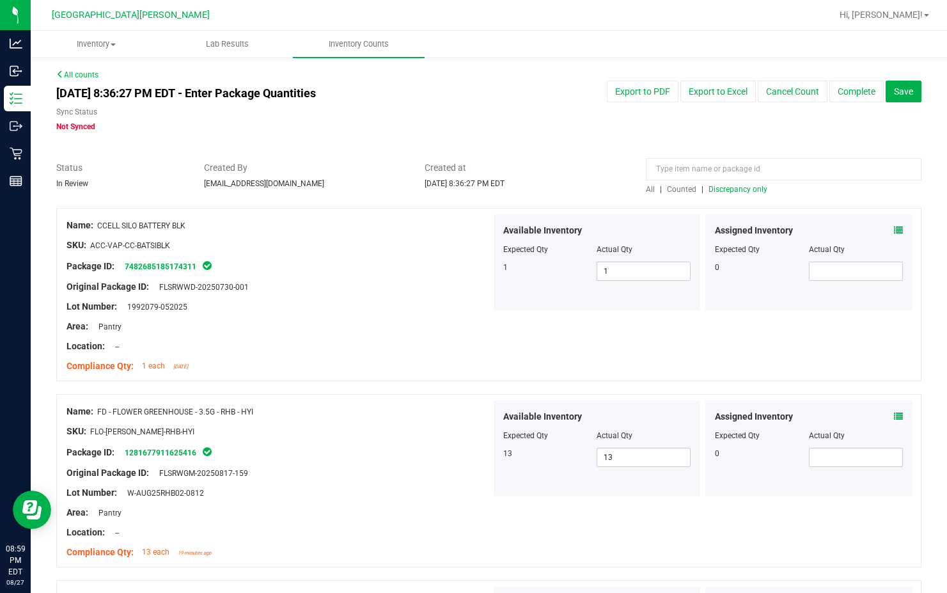
click at [613, 189] on span "Discrepancy only" at bounding box center [737, 189] width 59 height 9
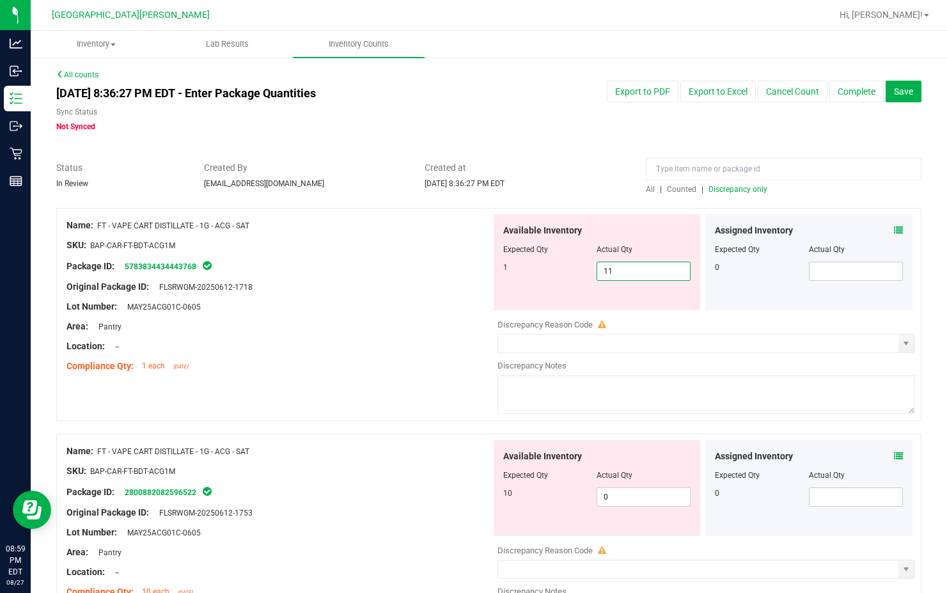
click at [613, 276] on span "11 11" at bounding box center [643, 270] width 94 height 19
type input "1"
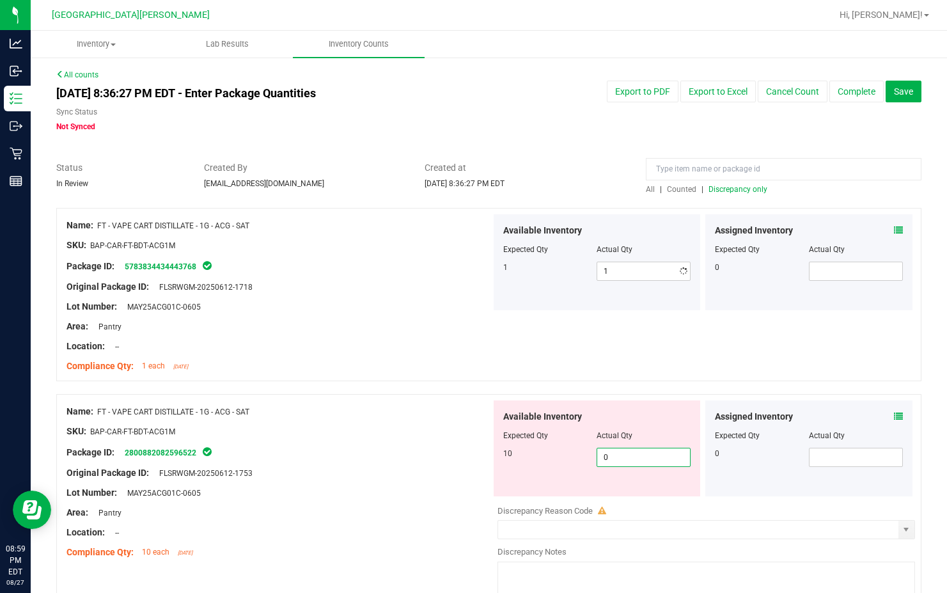
click at [613, 500] on div "Available Inventory Expected Qty Actual Qty 10 0 0" at bounding box center [703, 501] width 424 height 203
type input "10"
drag, startPoint x: 411, startPoint y: 423, endPoint x: 403, endPoint y: 426, distance: 8.7
click at [411, 424] on div "Name: FT - VAPE CART DISTILLATE - 1G - ACG - SAT SKU: BAP-CAR-FT-BDT-ACG1M Pack…" at bounding box center [278, 481] width 424 height 163
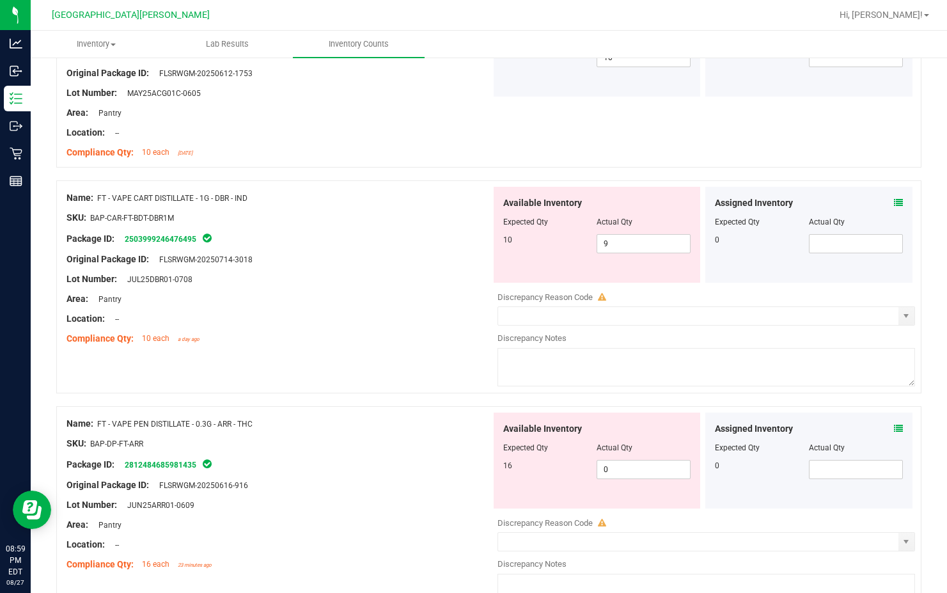
scroll to position [447, 0]
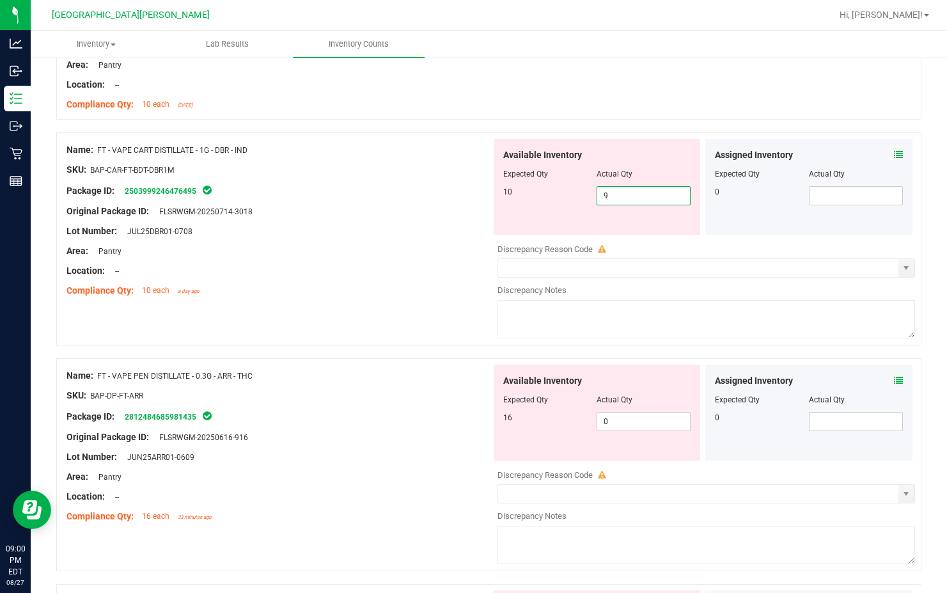
click at [613, 190] on span "9 9" at bounding box center [643, 195] width 94 height 19
type input "10"
click at [351, 254] on div "Area: Pantry" at bounding box center [278, 250] width 424 height 13
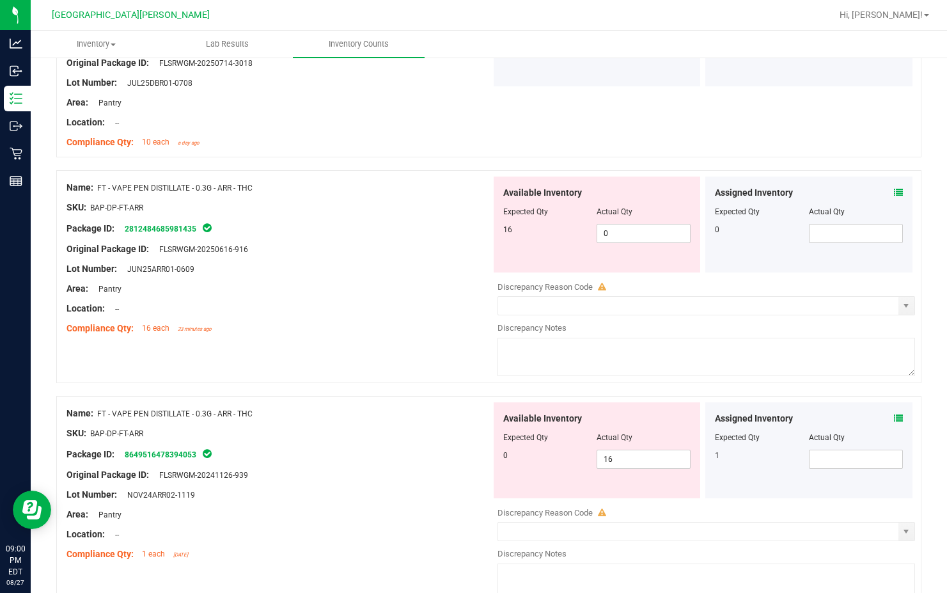
scroll to position [575, 0]
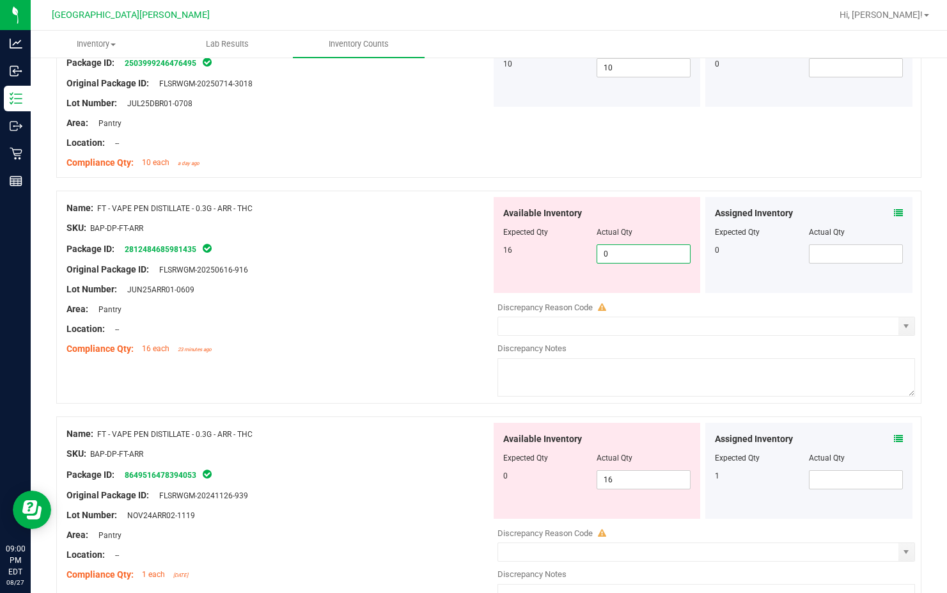
click at [613, 252] on span "0 0" at bounding box center [643, 253] width 94 height 19
type input "16"
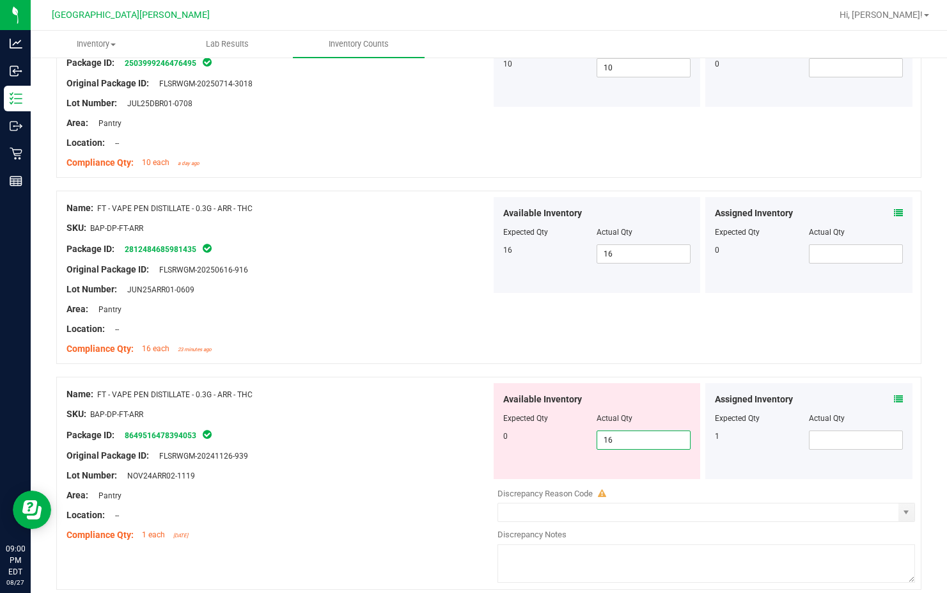
click at [611, 481] on div "Available Inventory Expected Qty Actual Qty 0 16 16" at bounding box center [703, 484] width 424 height 203
type input "1"
type input "0"
click at [278, 469] on div "Lot Number: NOV24ARR02-1119" at bounding box center [278, 475] width 424 height 13
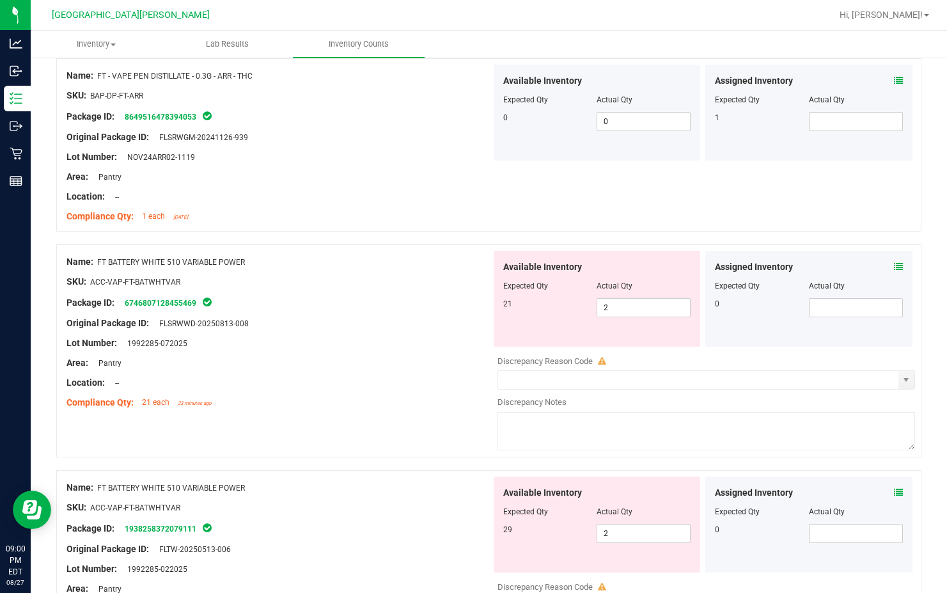
scroll to position [895, 0]
click at [612, 304] on span "2 2" at bounding box center [643, 306] width 94 height 19
type input "21"
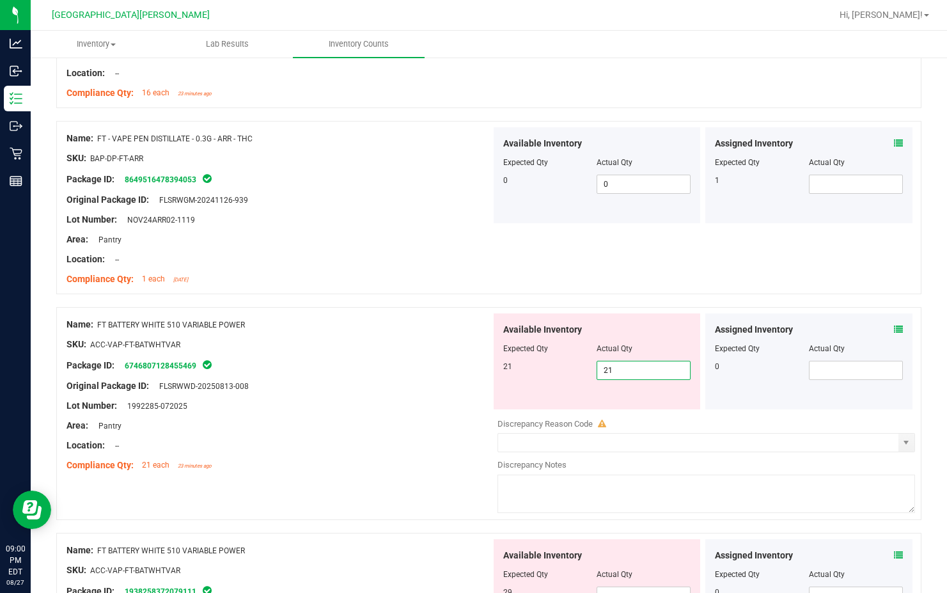
type input "21"
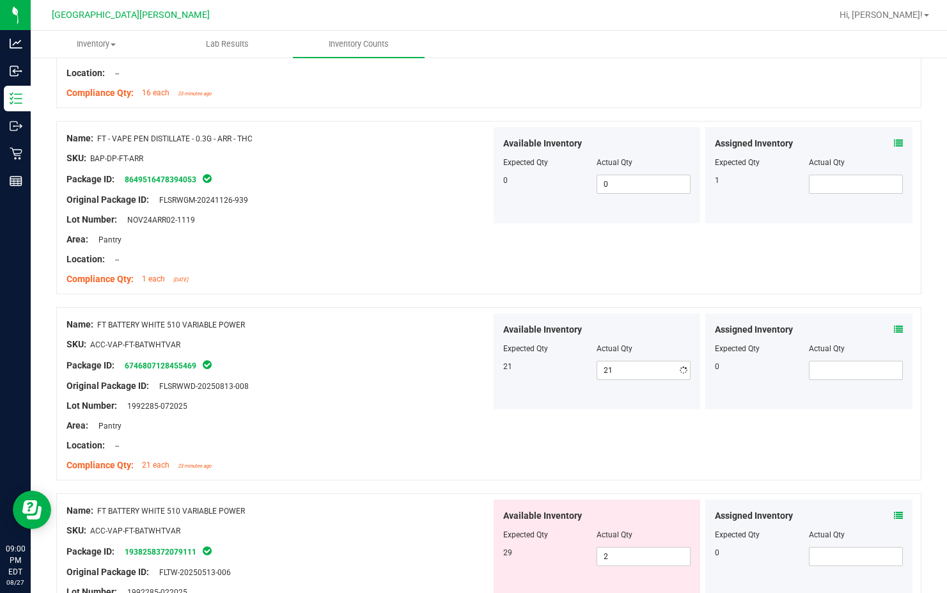
click at [420, 383] on div "Name: FT BATTERY WHITE 510 VARIABLE POWER SKU: ACC-VAP-FT-BATWHTVAR Package ID:…" at bounding box center [278, 394] width 424 height 163
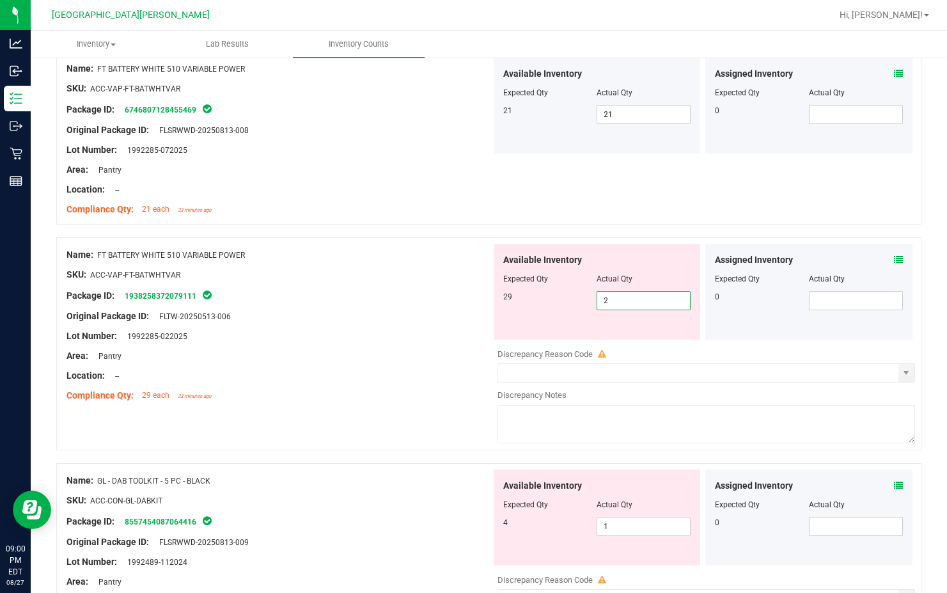
click at [613, 295] on span "2 2" at bounding box center [643, 300] width 94 height 19
type input "29"
click at [382, 393] on div "Compliance Qty: 29 each 23 minutes ago" at bounding box center [278, 395] width 424 height 13
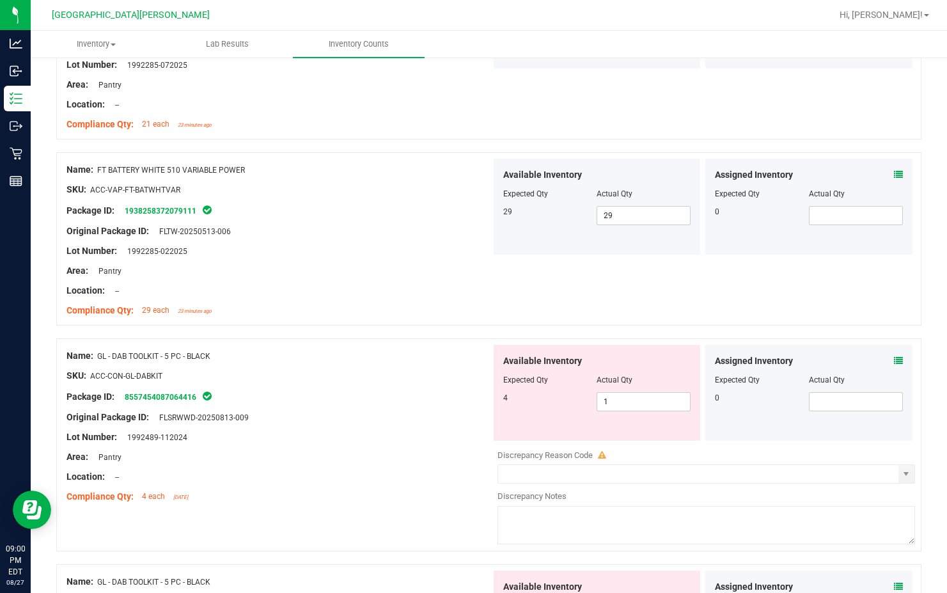
scroll to position [1342, 0]
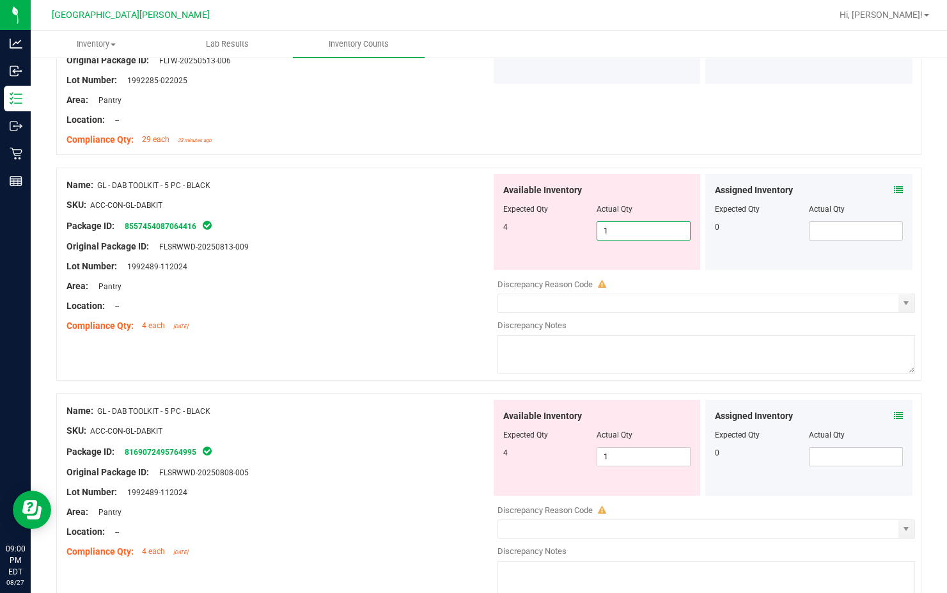
click at [602, 232] on span "1 1" at bounding box center [643, 230] width 94 height 19
type input "4"
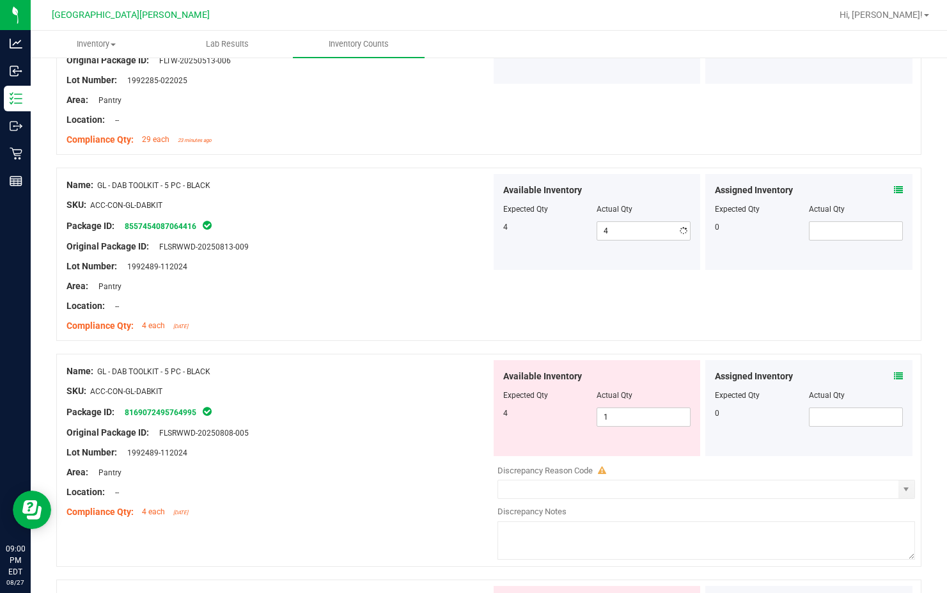
click at [422, 302] on div "Location: --" at bounding box center [278, 305] width 424 height 13
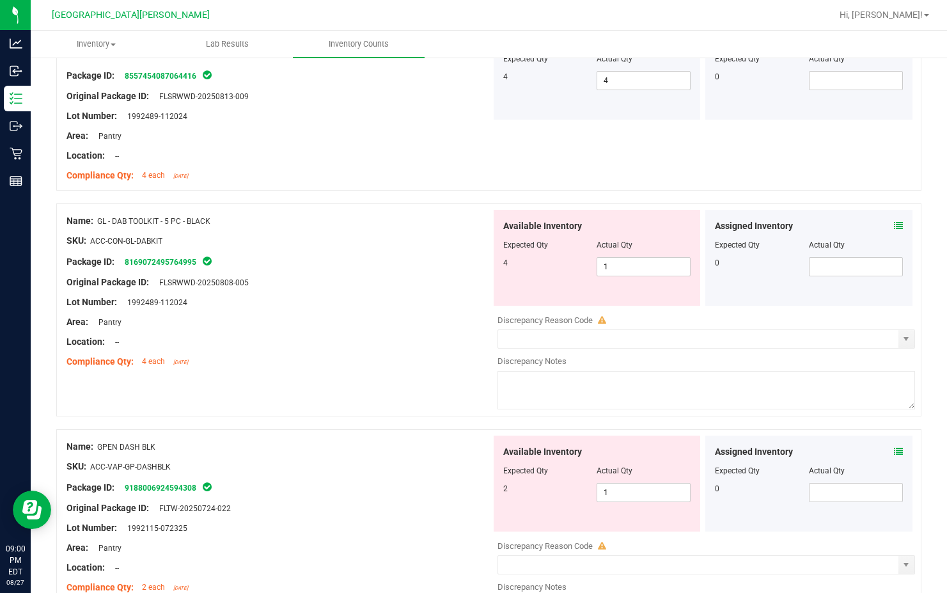
scroll to position [1470, 0]
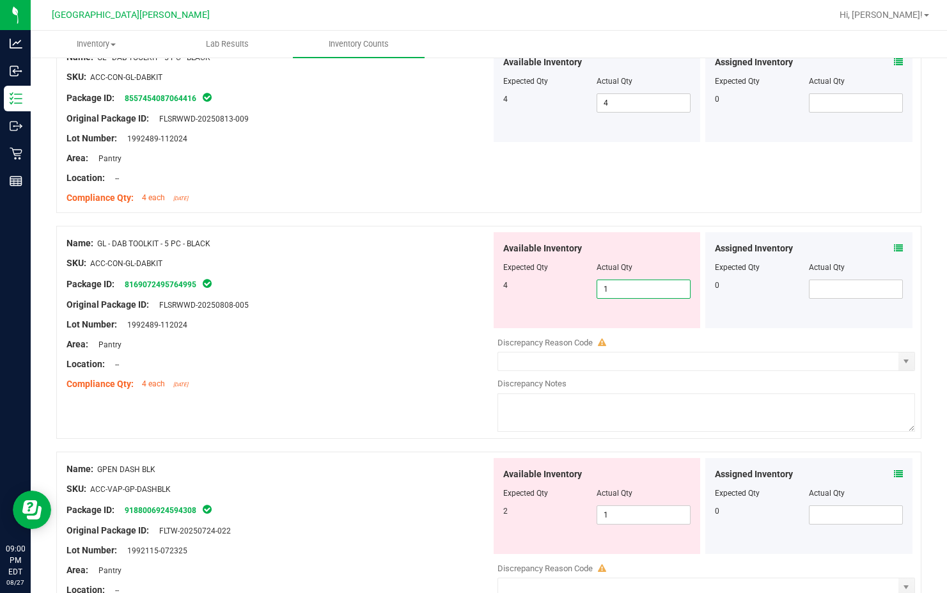
click at [613, 287] on span "1 1" at bounding box center [643, 288] width 94 height 19
type input "4"
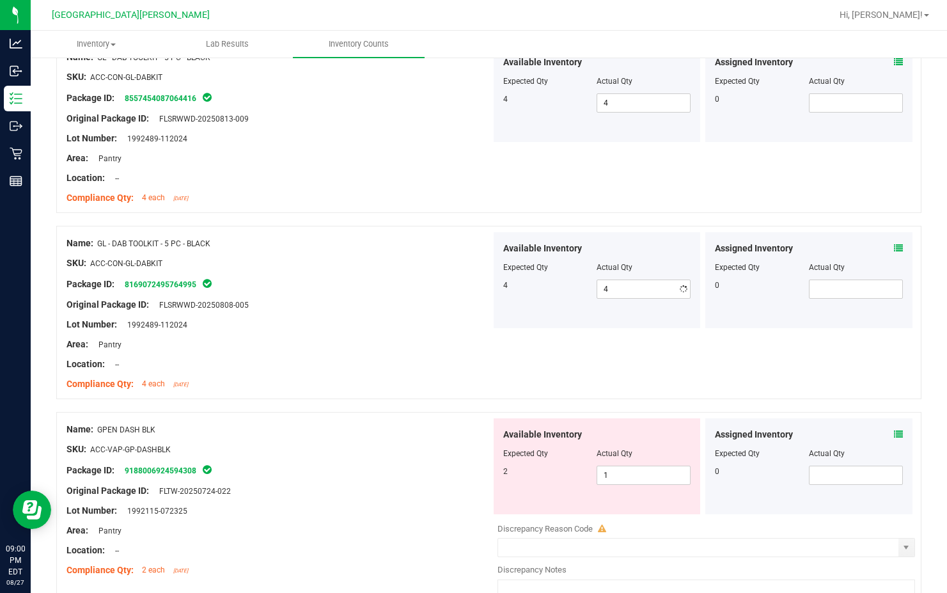
drag, startPoint x: 442, startPoint y: 322, endPoint x: 433, endPoint y: 325, distance: 8.7
click at [440, 323] on div "Lot Number: 1992489-112024" at bounding box center [278, 324] width 424 height 13
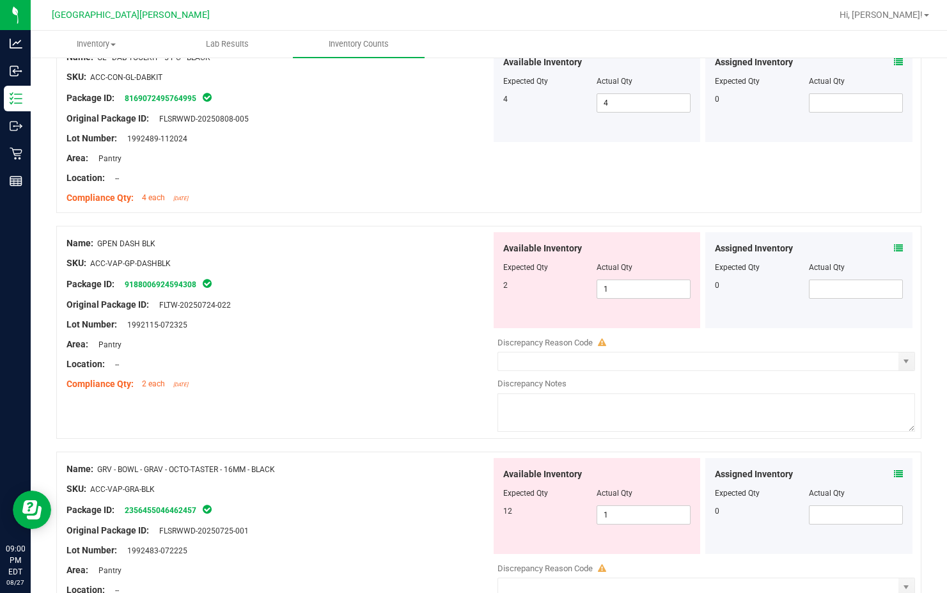
scroll to position [1662, 0]
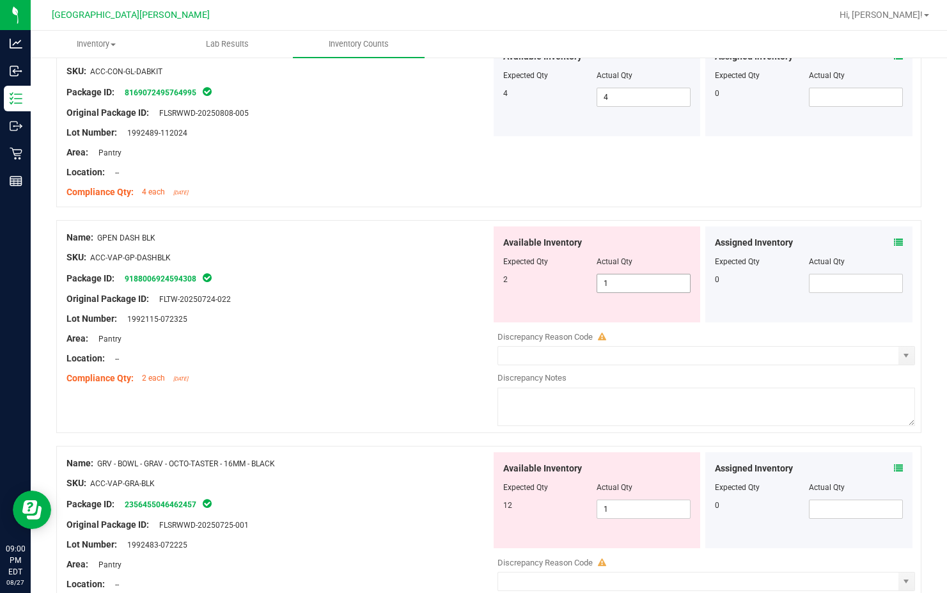
drag, startPoint x: 635, startPoint y: 268, endPoint x: 629, endPoint y: 274, distance: 8.6
click at [613, 271] on div at bounding box center [597, 270] width 188 height 6
click at [613, 277] on span "1 1" at bounding box center [643, 283] width 94 height 19
type input "2"
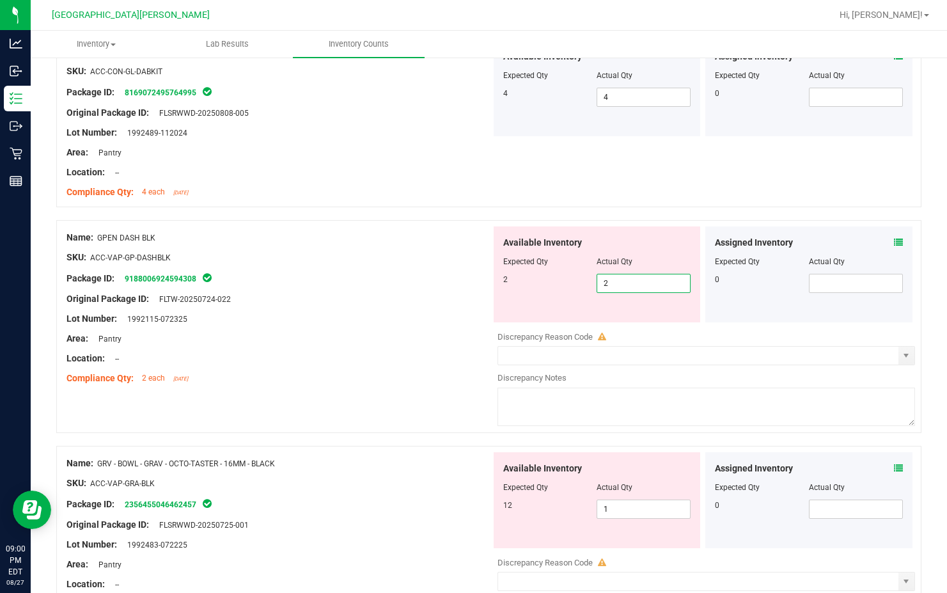
drag, startPoint x: 450, startPoint y: 393, endPoint x: 440, endPoint y: 387, distance: 11.5
click at [450, 392] on div "Name: GPEN DASH BLK SKU: ACC-VAP-GP-DASHBLK Package ID: 9188006924594308 Origin…" at bounding box center [488, 333] width 865 height 226
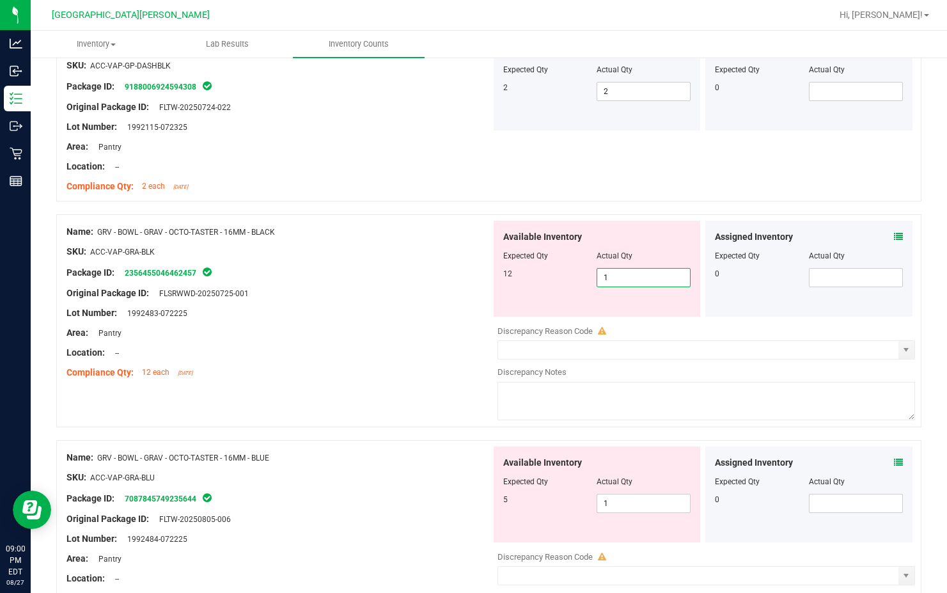
click at [613, 281] on span "1 1" at bounding box center [643, 277] width 94 height 19
type input "12"
click at [437, 321] on div at bounding box center [278, 323] width 424 height 6
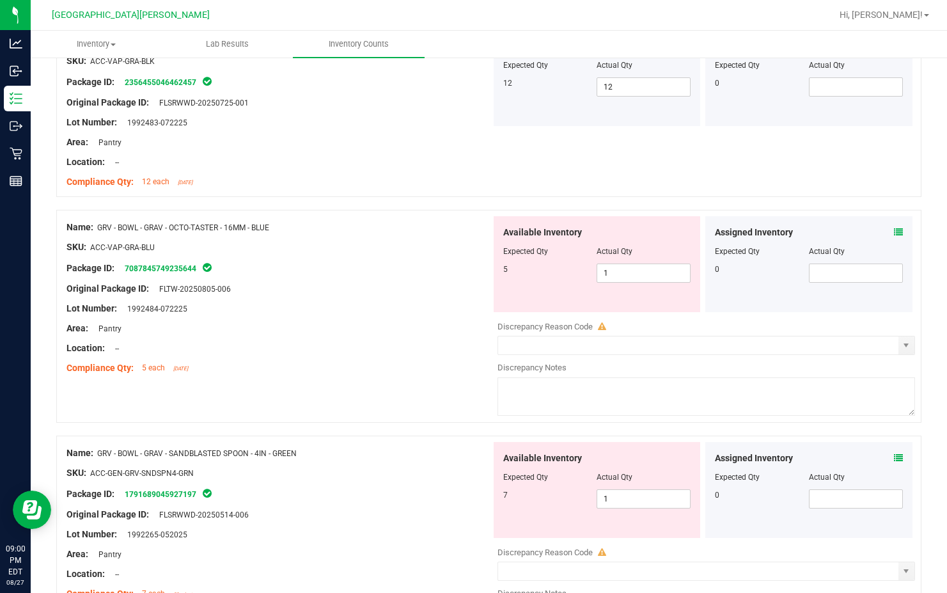
scroll to position [2046, 0]
click at [613, 272] on span "1 1" at bounding box center [643, 271] width 94 height 19
type input "5"
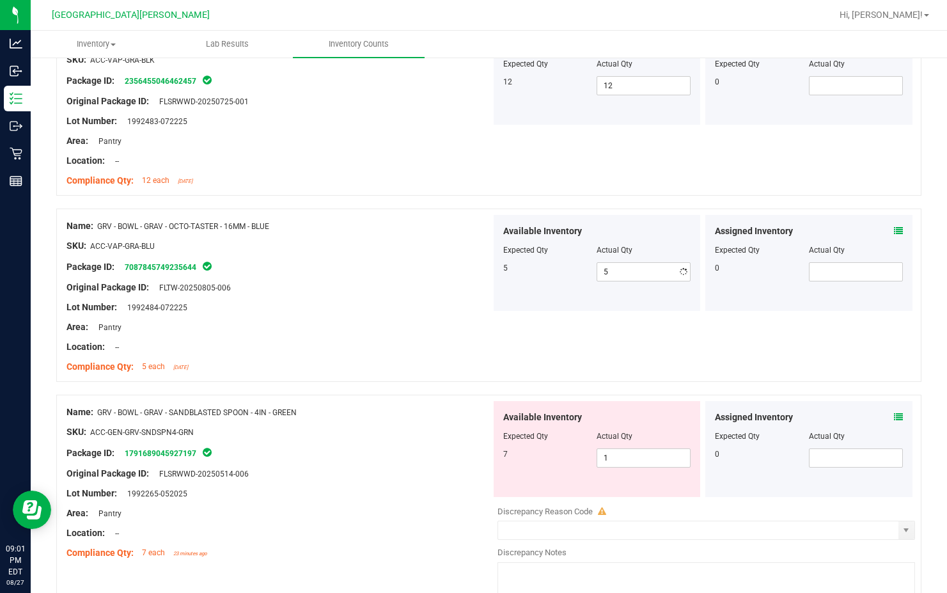
drag, startPoint x: 320, startPoint y: 386, endPoint x: 366, endPoint y: 398, distance: 47.4
click at [321, 386] on div "Name: GRV - BOWL - GRAV - OCTO-TASTER - 16MM - BLUE SKU: ACC-VAP-GRA-BLU Packag…" at bounding box center [488, 301] width 865 height 186
click at [613, 447] on div at bounding box center [597, 445] width 188 height 6
click at [610, 459] on span "1 1" at bounding box center [643, 457] width 94 height 19
type input "7"
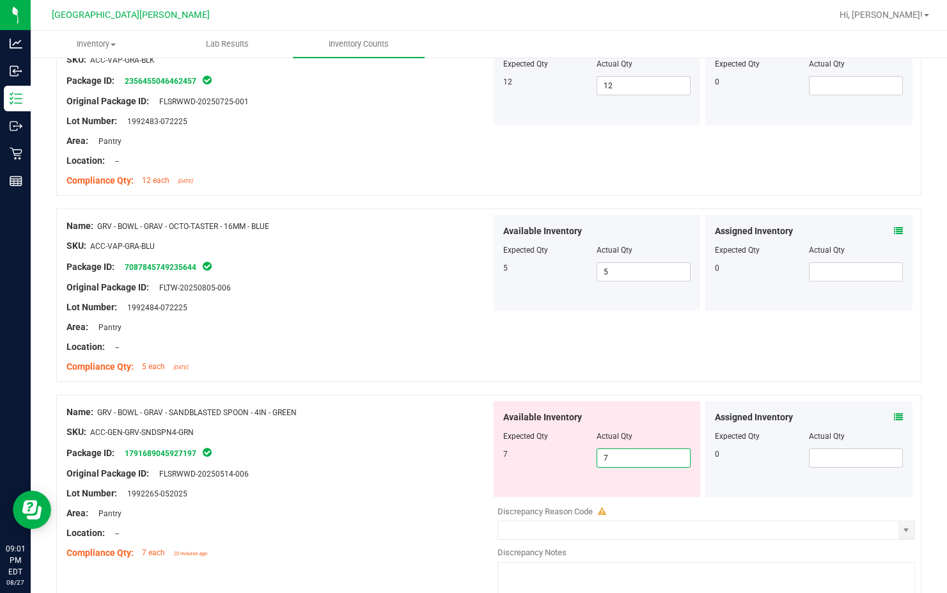
type input "7"
click at [416, 453] on div "Package ID: 1791689045927197" at bounding box center [278, 452] width 424 height 15
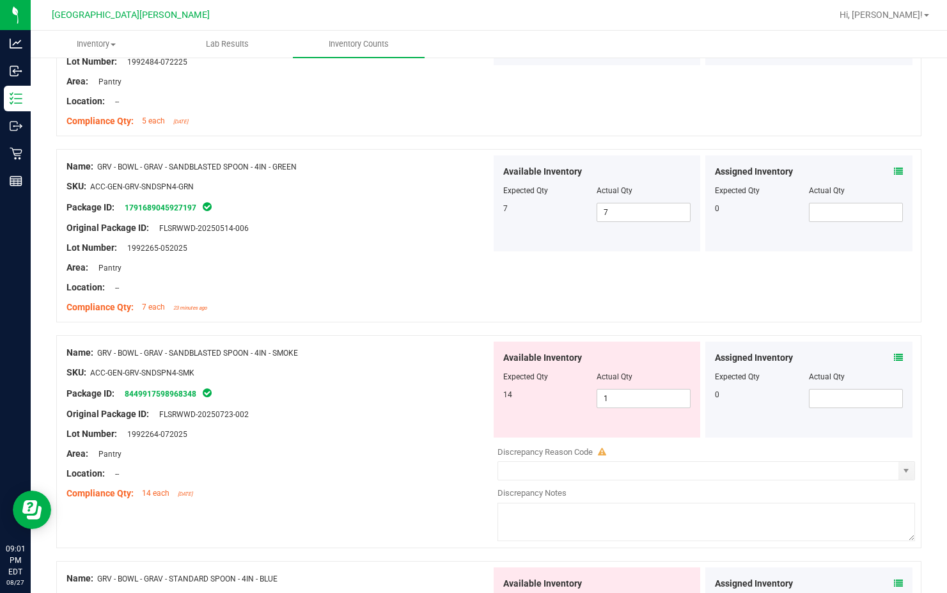
scroll to position [2301, 0]
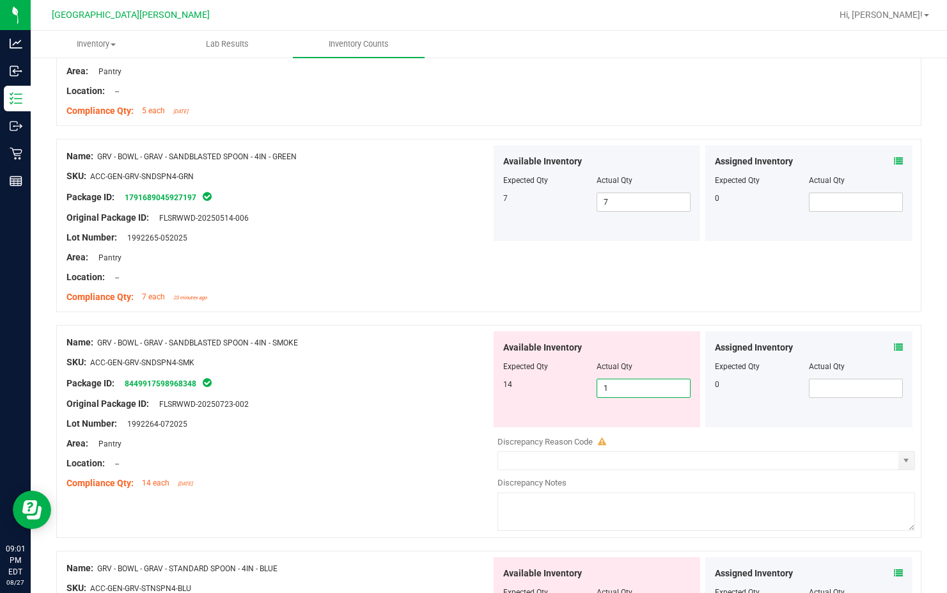
click at [613, 388] on span "1 1" at bounding box center [643, 387] width 94 height 19
type input "14"
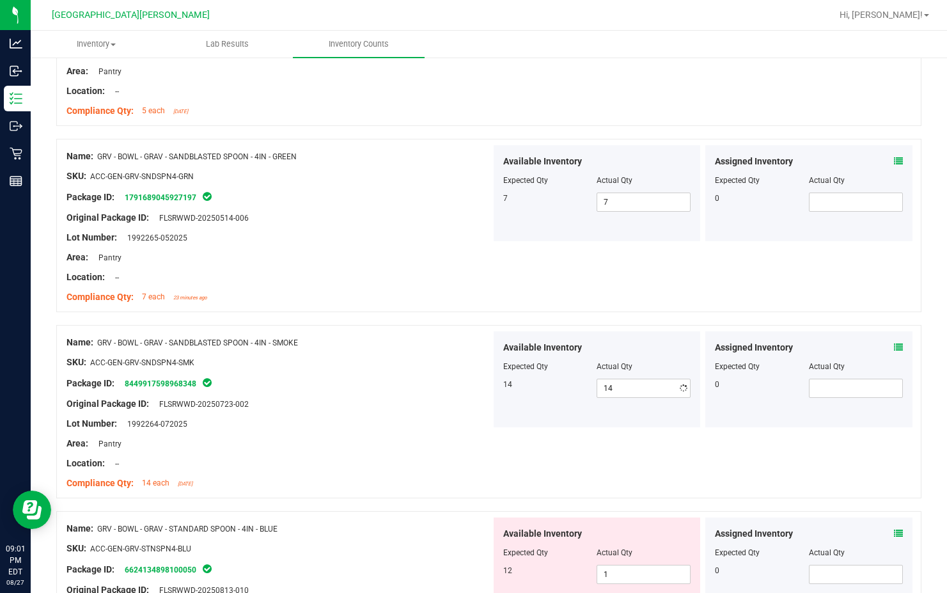
drag, startPoint x: 388, startPoint y: 439, endPoint x: 394, endPoint y: 431, distance: 10.1
click at [389, 435] on div "Name: GRV - BOWL - GRAV - SANDBLASTED SPOON - 4IN - SMOKE SKU: ACC-GEN-GRV-SNDS…" at bounding box center [278, 412] width 424 height 163
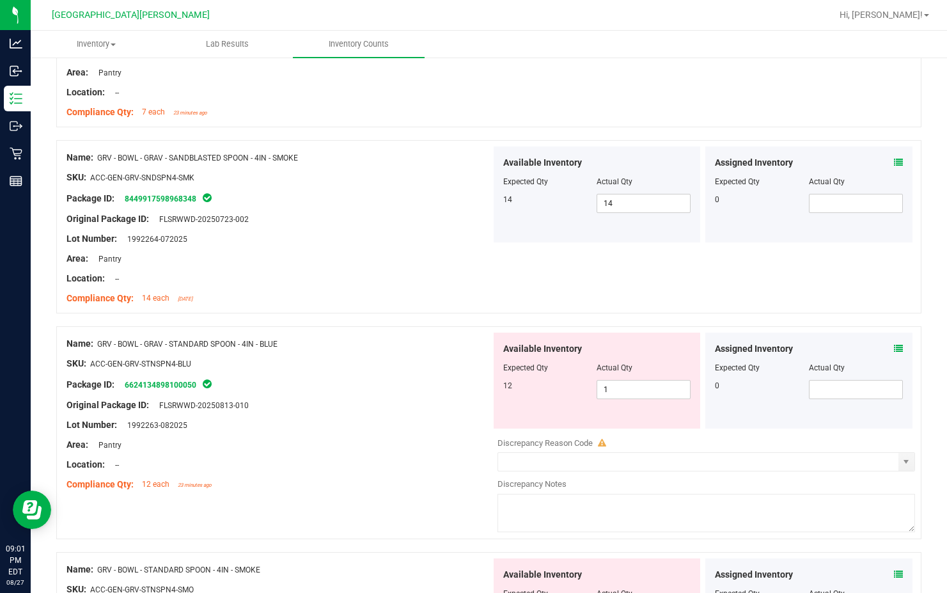
scroll to position [2493, 0]
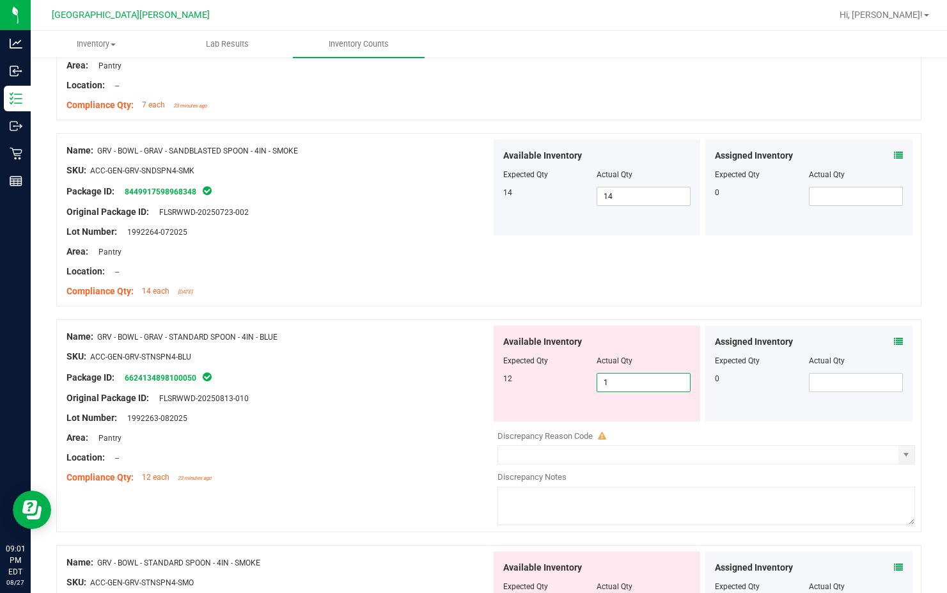
click at [613, 381] on span "1 1" at bounding box center [643, 382] width 94 height 19
type input "12"
drag, startPoint x: 318, startPoint y: 357, endPoint x: 348, endPoint y: 357, distance: 30.0
click at [325, 355] on div "SKU: ACC-GEN-GRV-STNSPN4-BLU" at bounding box center [278, 356] width 424 height 13
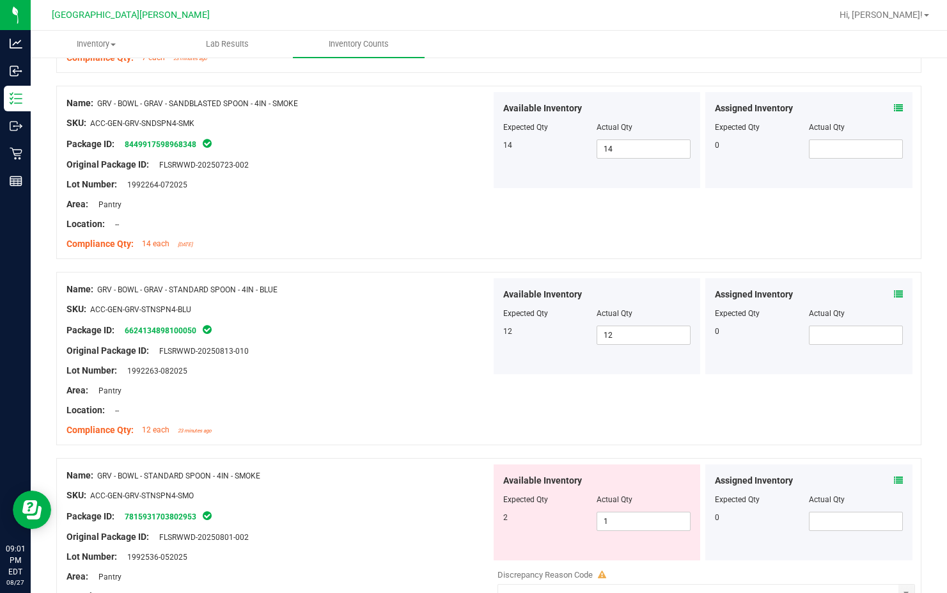
scroll to position [2749, 0]
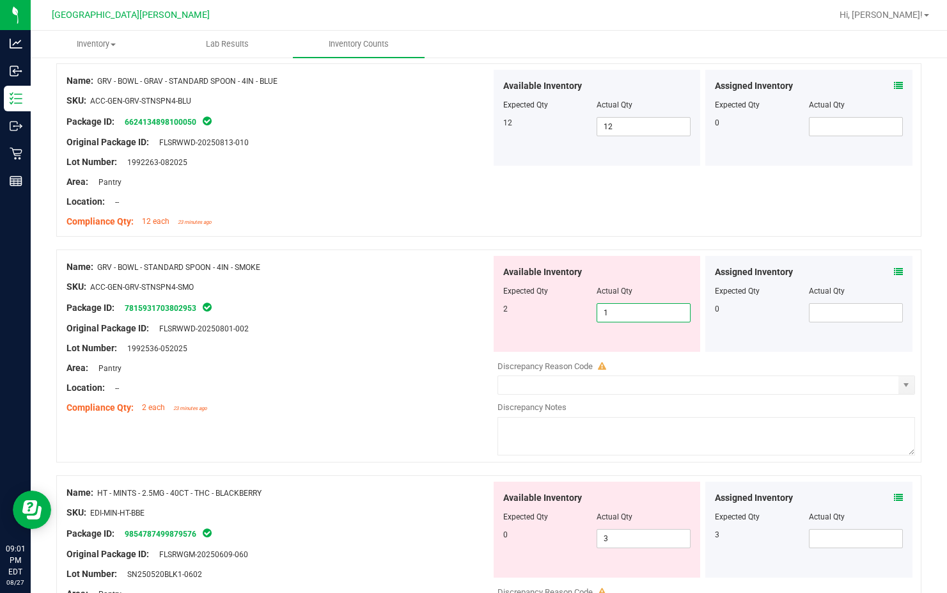
click at [613, 314] on span "1 1" at bounding box center [643, 312] width 94 height 19
type input "2"
click at [343, 365] on div "Area: Pantry" at bounding box center [278, 367] width 424 height 13
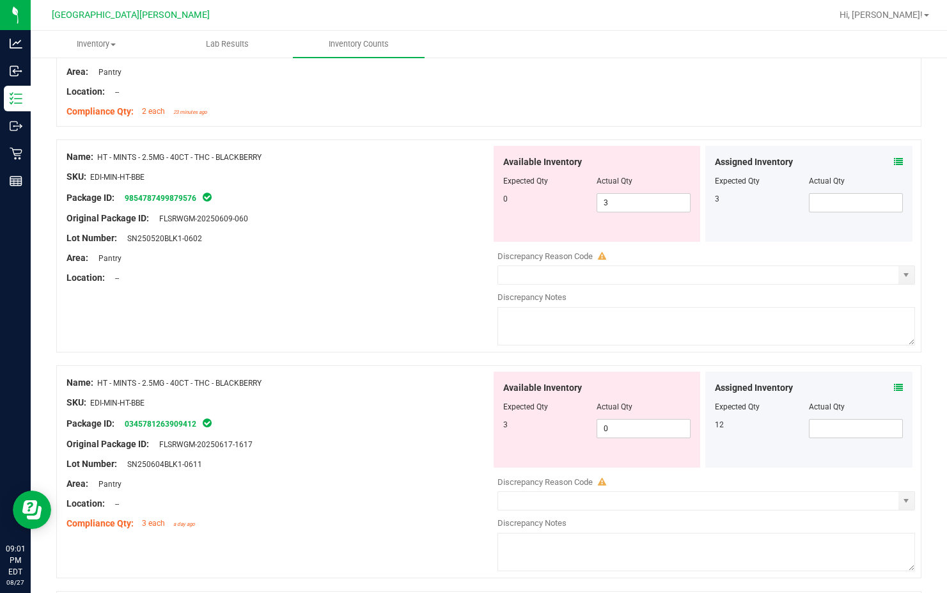
scroll to position [3068, 0]
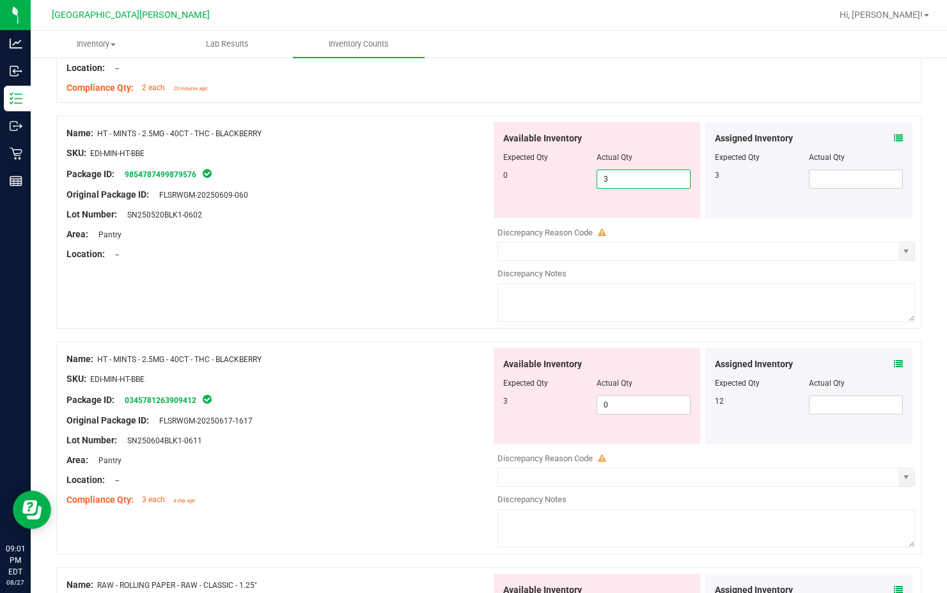
click at [613, 180] on span "3 3" at bounding box center [643, 178] width 94 height 19
type input "0"
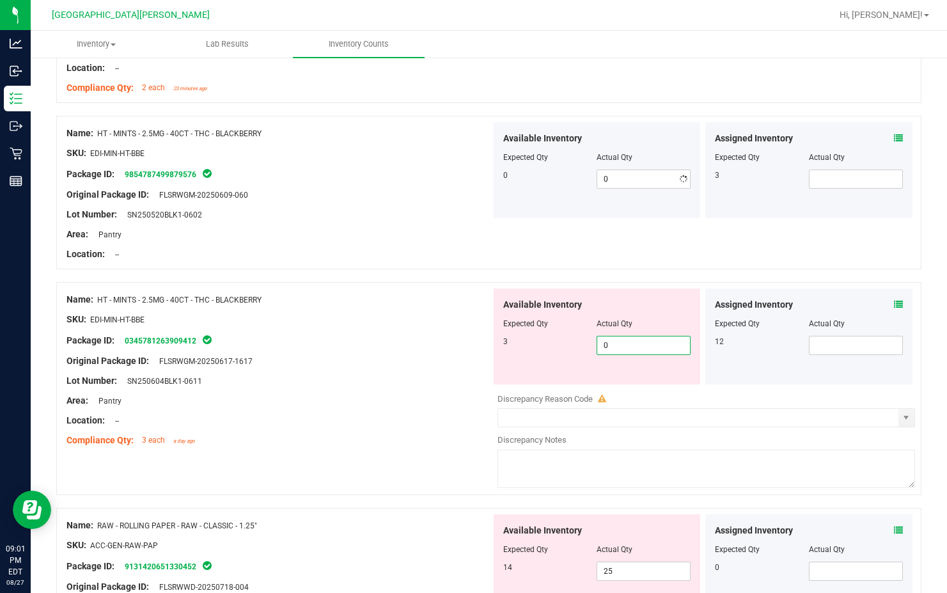
click at [613, 404] on div "Available Inventory Expected Qty Actual Qty 3 0 0" at bounding box center [703, 389] width 424 height 203
type input "3"
click at [462, 447] on div "Name: HT - MINTS - 2.5MG - 40CT - THC - BLACKBERRY SKU: EDI-MIN-HT-BBE Package …" at bounding box center [278, 369] width 424 height 163
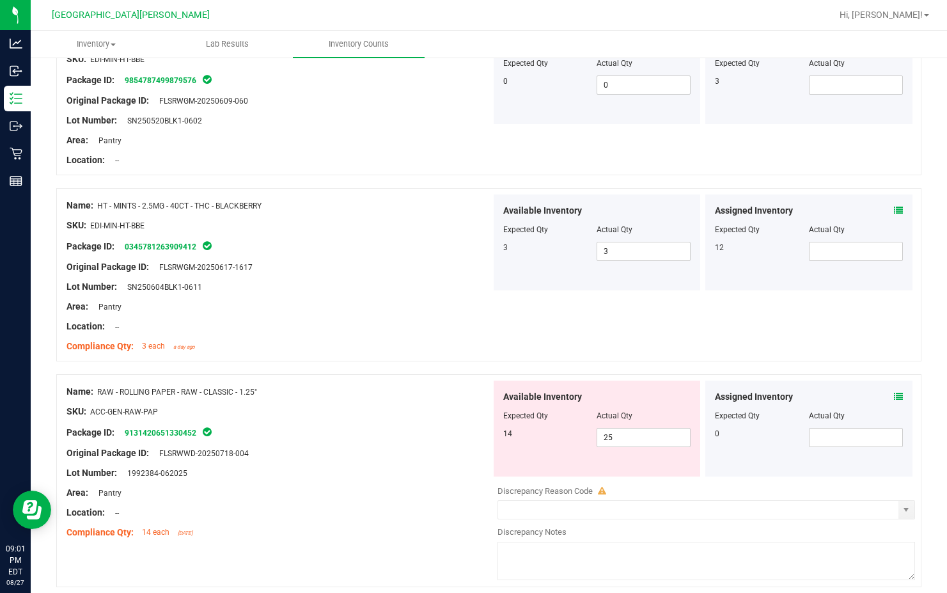
scroll to position [3324, 0]
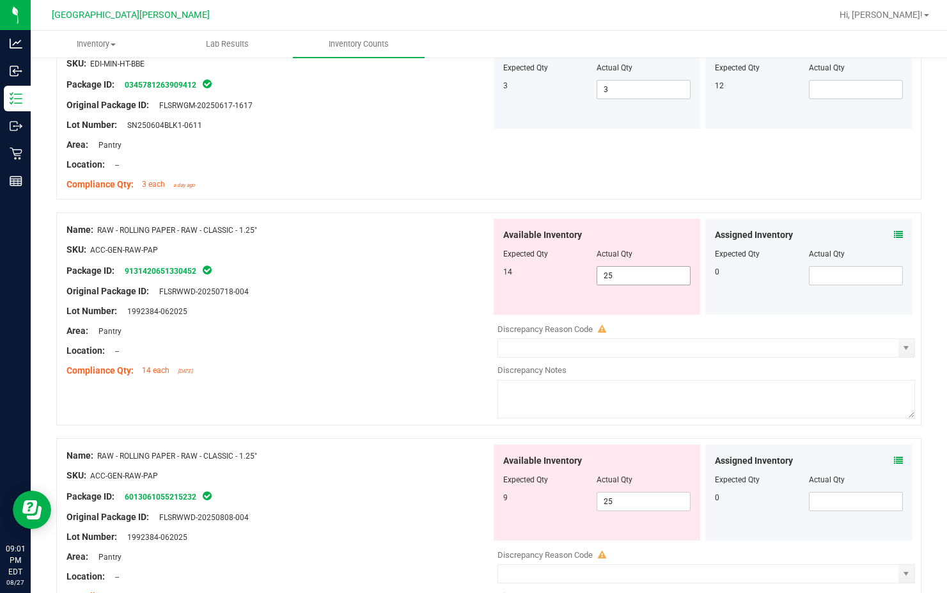
drag, startPoint x: 625, startPoint y: 256, endPoint x: 618, endPoint y: 267, distance: 13.2
click at [613, 265] on div "Available Inventory Expected Qty Actual Qty 14 25 25" at bounding box center [596, 267] width 207 height 96
click at [611, 283] on span "25 25" at bounding box center [643, 275] width 94 height 19
type input "2"
type input "14"
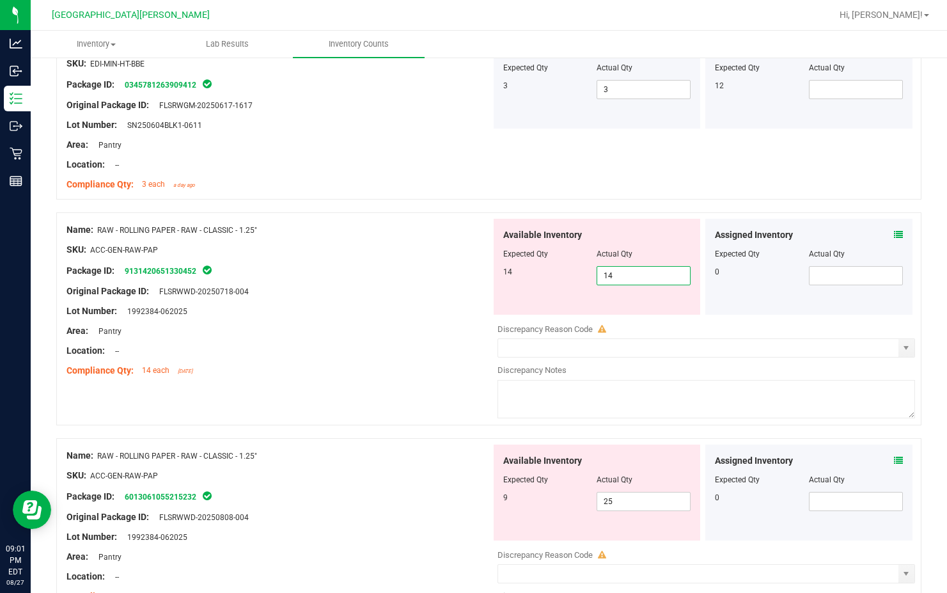
type input "14"
click at [478, 361] on div at bounding box center [278, 360] width 424 height 6
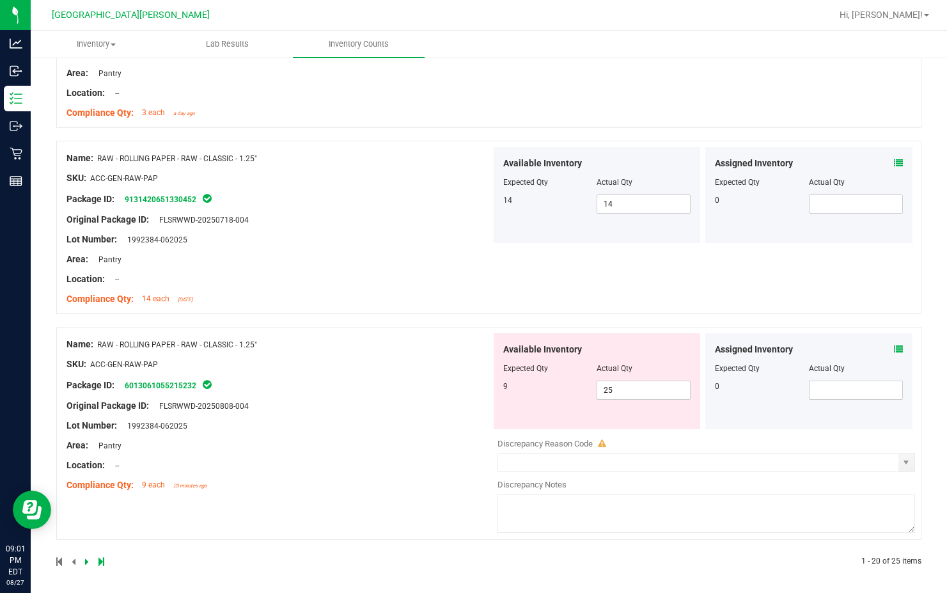
scroll to position [3399, 0]
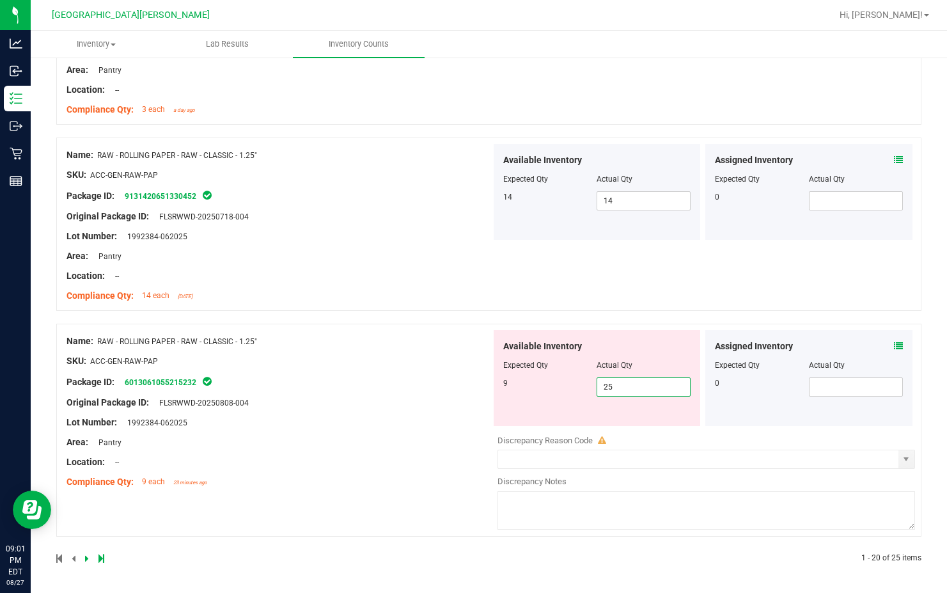
click at [613, 392] on span "25 25" at bounding box center [643, 386] width 94 height 19
type input "2"
type input "9"
drag, startPoint x: 297, startPoint y: 405, endPoint x: 313, endPoint y: 378, distance: 30.4
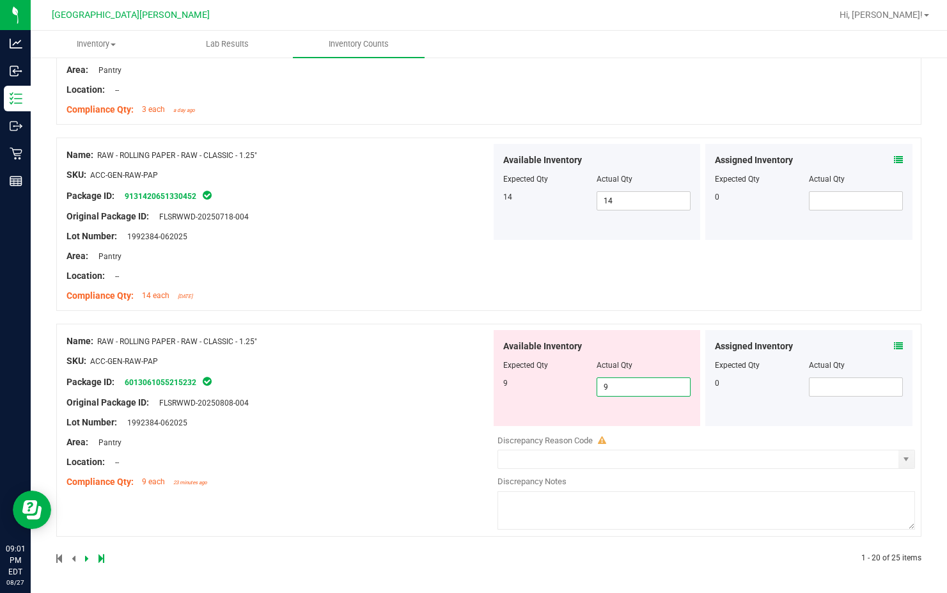
click at [299, 405] on div "Name: RAW - ROLLING PAPER - RAW - CLASSIC - 1.25" SKU: ACC-GEN-RAW-PAP Package …" at bounding box center [278, 411] width 424 height 163
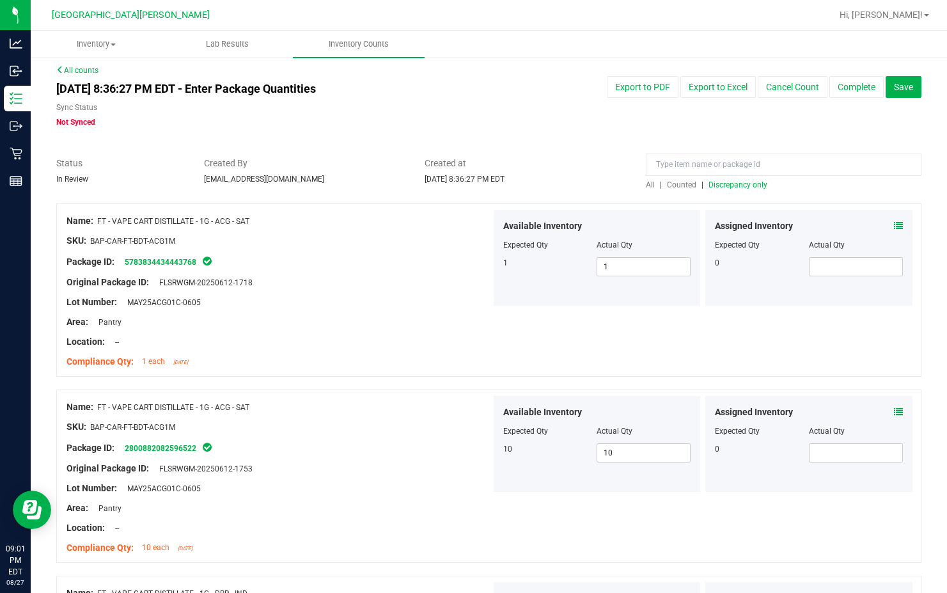
scroll to position [0, 0]
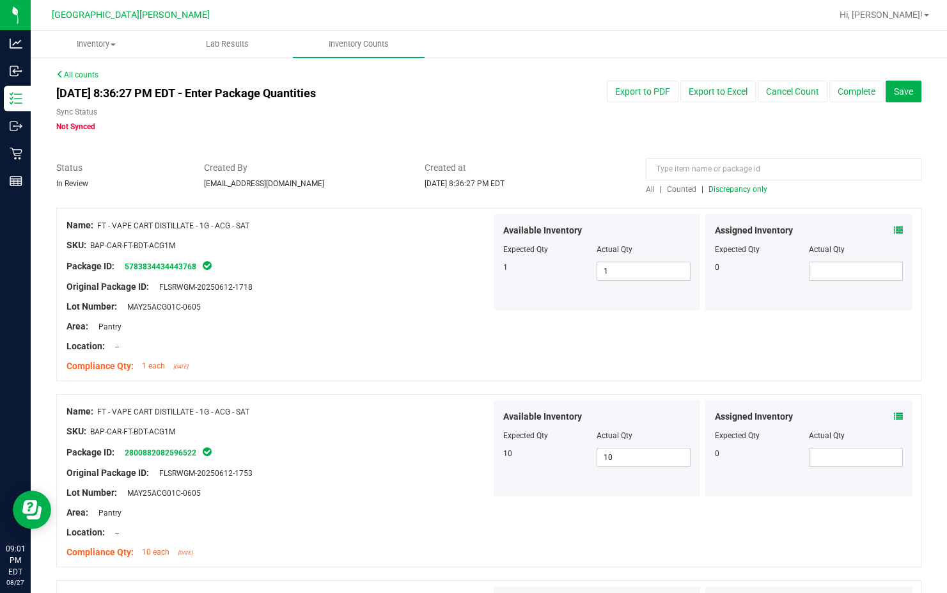
click at [613, 189] on span "Discrepancy only" at bounding box center [737, 189] width 59 height 9
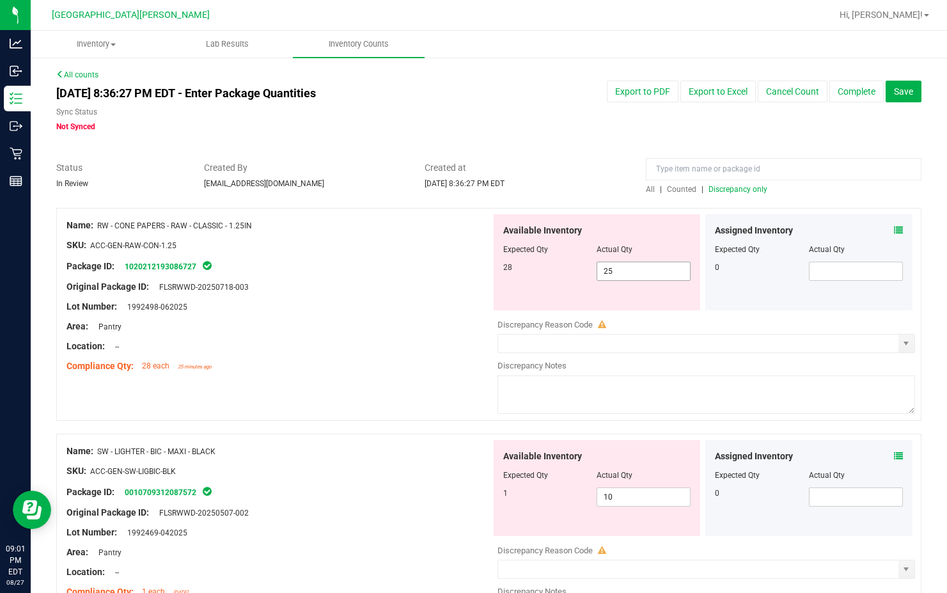
click at [613, 263] on span "25 25" at bounding box center [643, 270] width 94 height 19
type input "28"
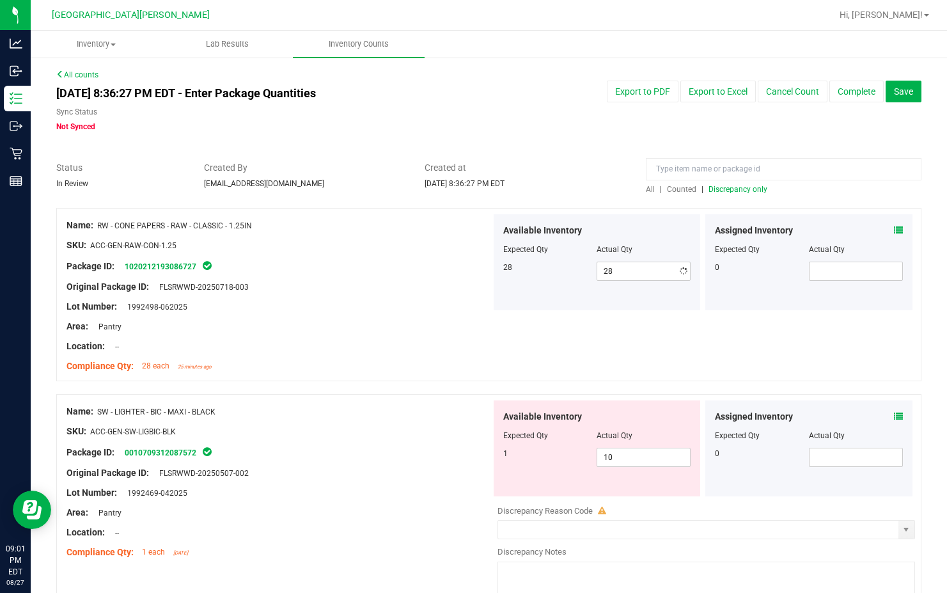
click at [423, 344] on div "Location: --" at bounding box center [278, 345] width 424 height 13
click at [613, 458] on span "10 10" at bounding box center [643, 456] width 94 height 19
type input "1"
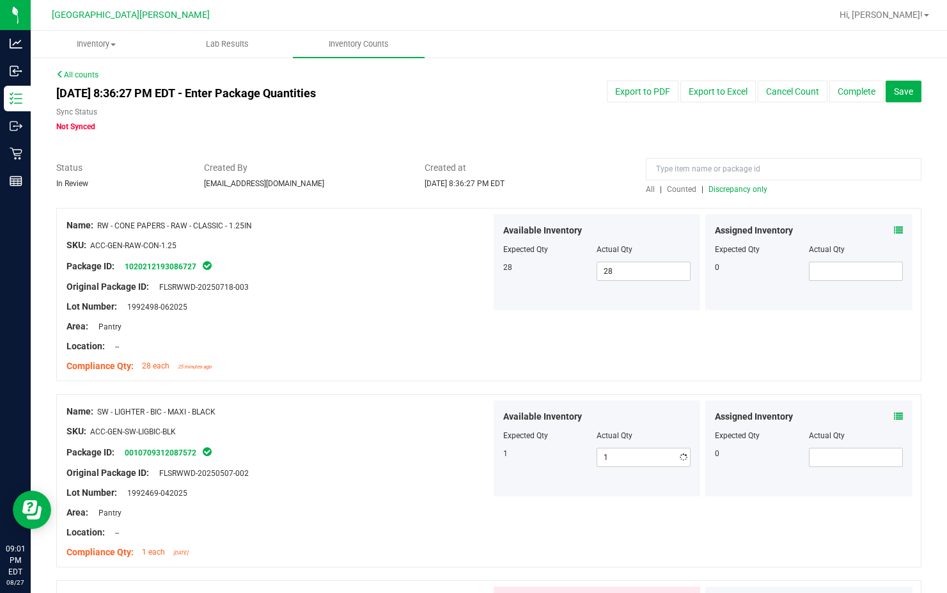
click at [424, 460] on div at bounding box center [278, 463] width 424 height 6
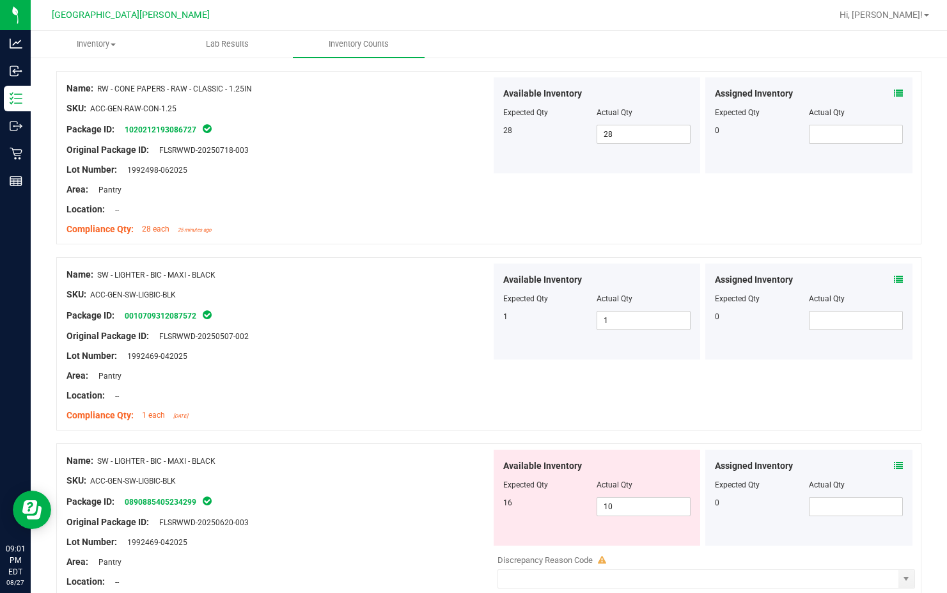
scroll to position [256, 0]
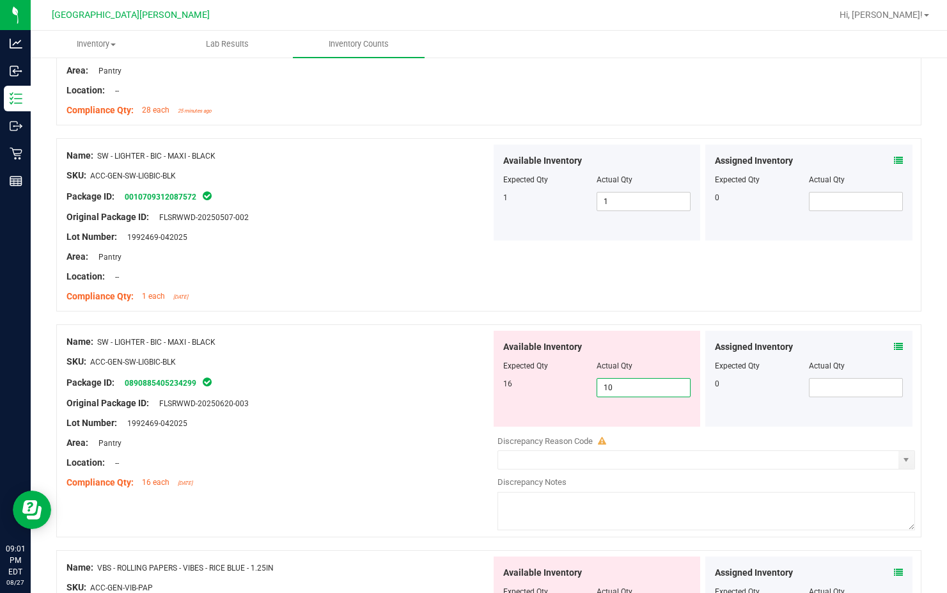
drag, startPoint x: 618, startPoint y: 391, endPoint x: 625, endPoint y: 397, distance: 9.5
click at [613, 392] on span "10 10" at bounding box center [643, 387] width 94 height 19
type input "16"
drag, startPoint x: 354, startPoint y: 430, endPoint x: 478, endPoint y: 409, distance: 125.1
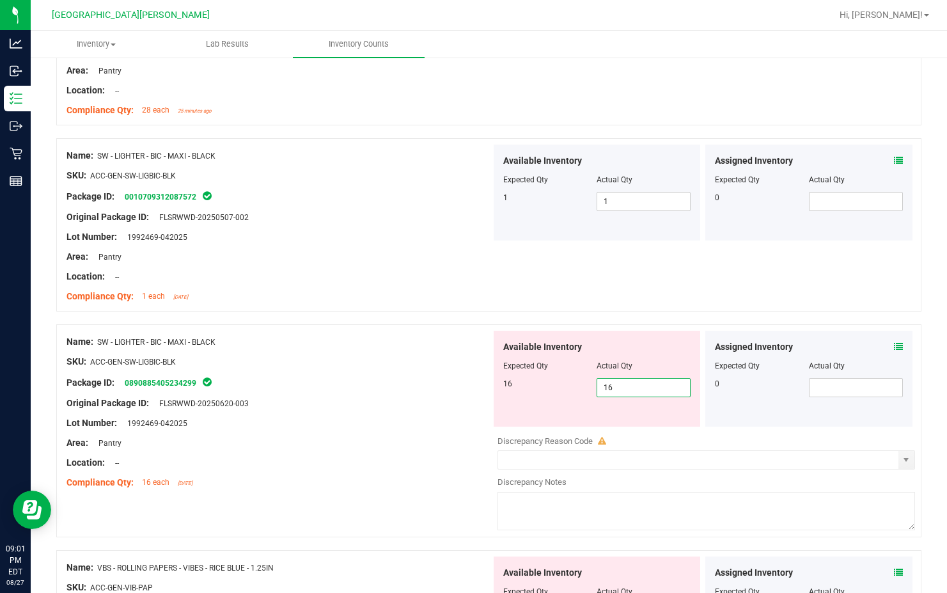
click at [369, 425] on div "Name: SW - LIGHTER - BIC - MAXI - BLACK SKU: ACC-GEN-SW-LIGBIC-BLK Package ID: …" at bounding box center [278, 411] width 424 height 163
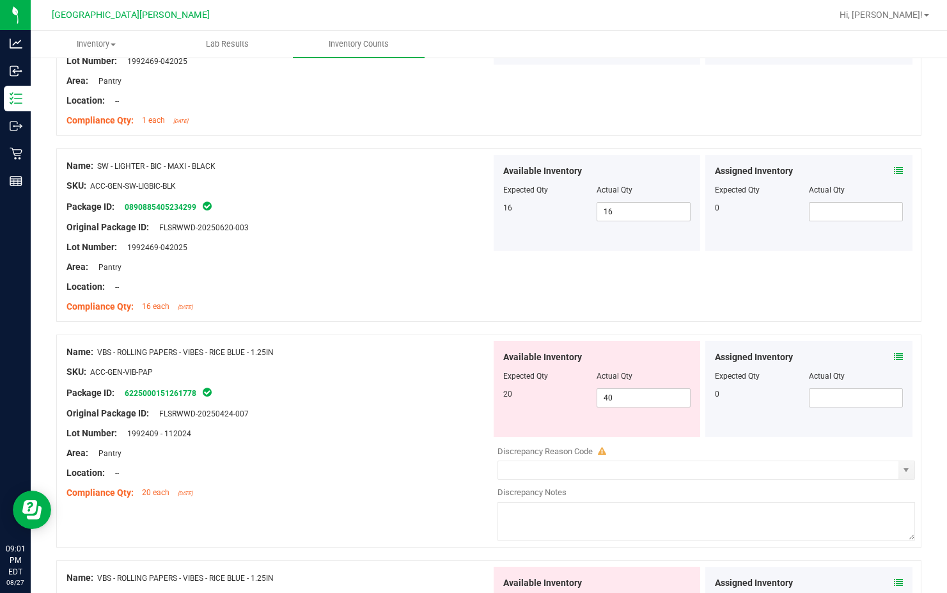
scroll to position [447, 0]
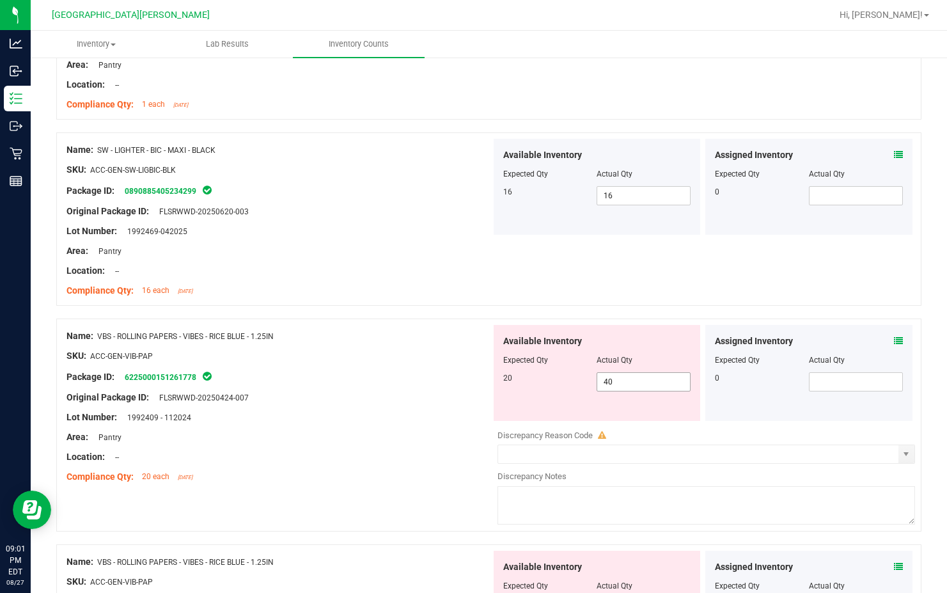
click at [613, 382] on span "40 40" at bounding box center [643, 381] width 94 height 19
type input "4"
type input "20"
click at [414, 427] on div at bounding box center [278, 427] width 424 height 6
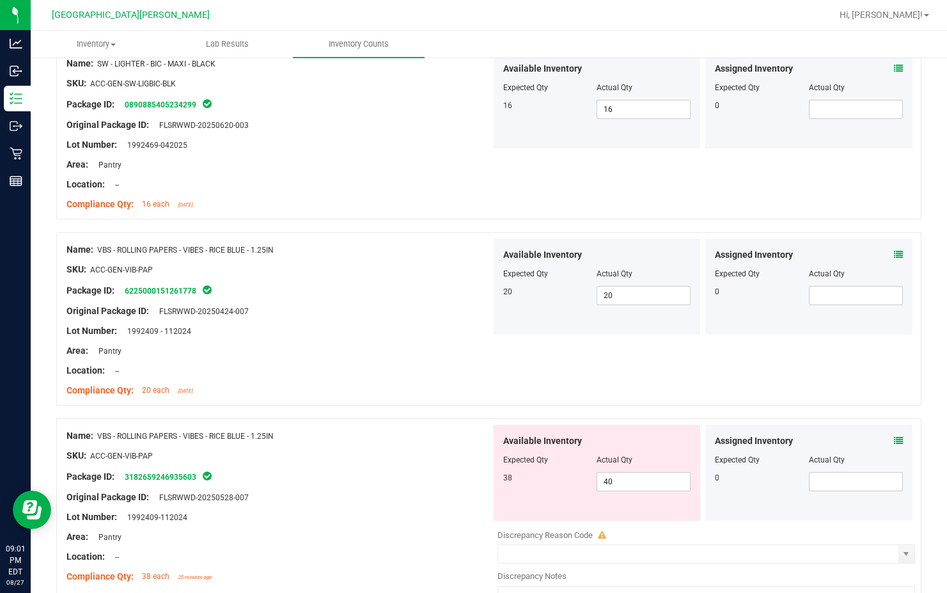
scroll to position [628, 0]
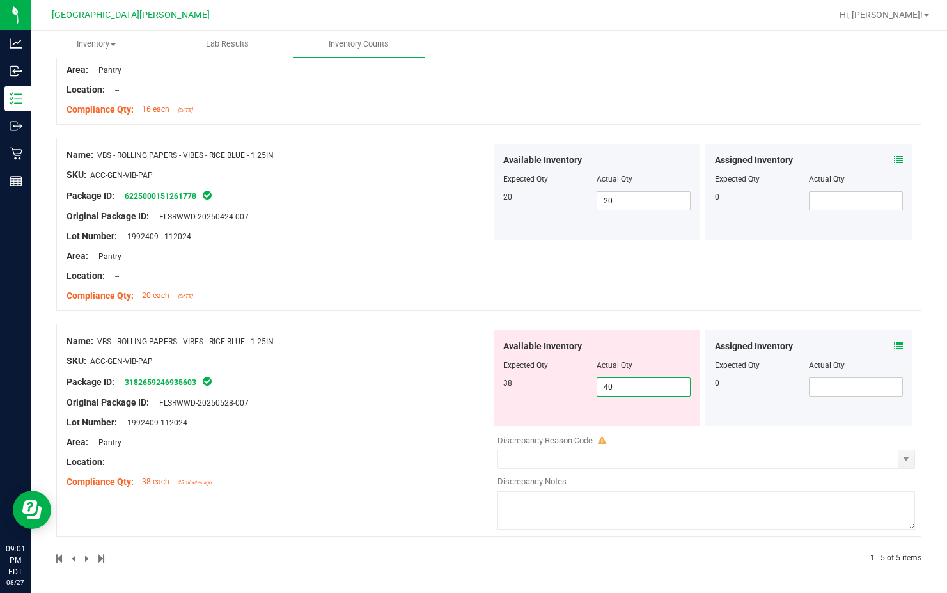
click at [613, 381] on span "40 40" at bounding box center [643, 386] width 94 height 19
type input "4"
type input "38"
click at [439, 408] on div "Name: VBS - ROLLING PAPERS - VIBES - RICE BLUE - 1.25IN SKU: ACC-GEN-VIB-PAP Pa…" at bounding box center [278, 411] width 424 height 163
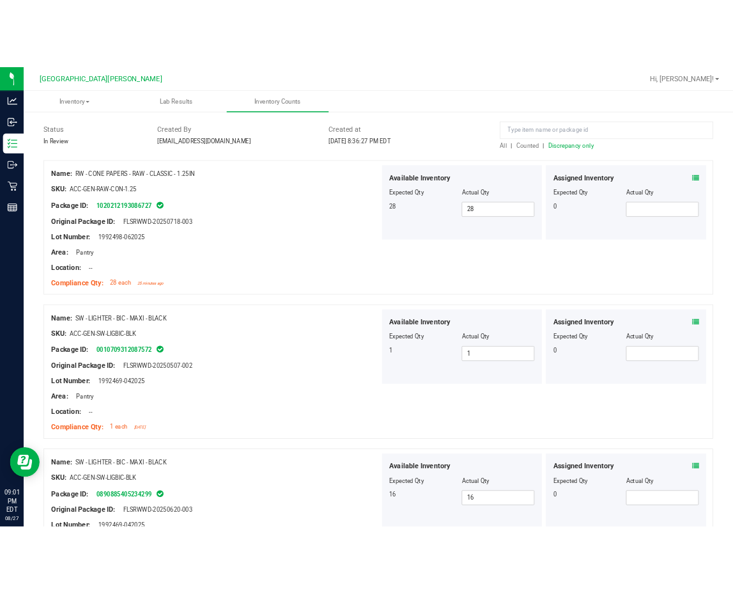
scroll to position [0, 0]
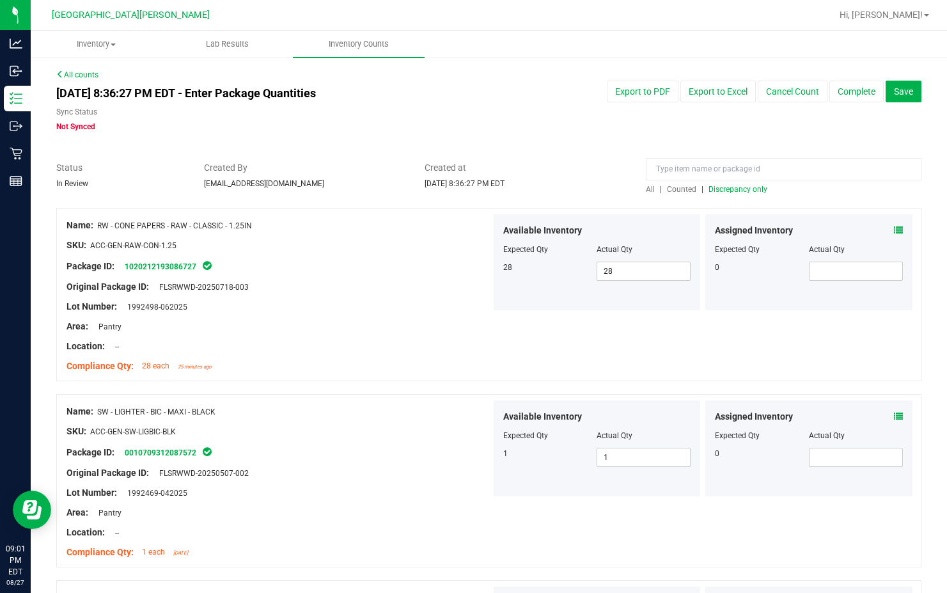
click at [613, 190] on span "Discrepancy only" at bounding box center [737, 189] width 59 height 9
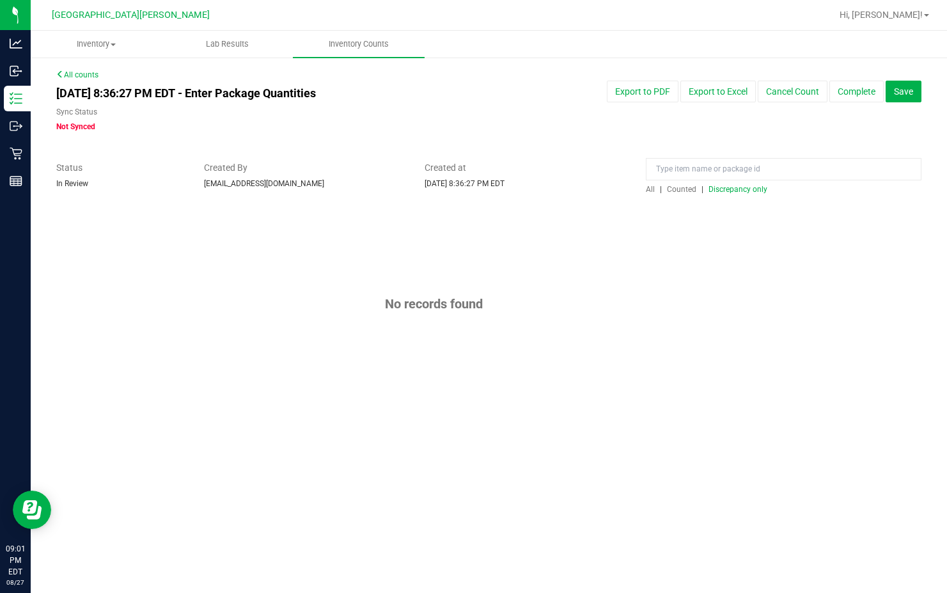
click at [613, 187] on span "Discrepancy only" at bounding box center [737, 189] width 59 height 9
click at [613, 91] on button "Complete" at bounding box center [856, 92] width 54 height 22
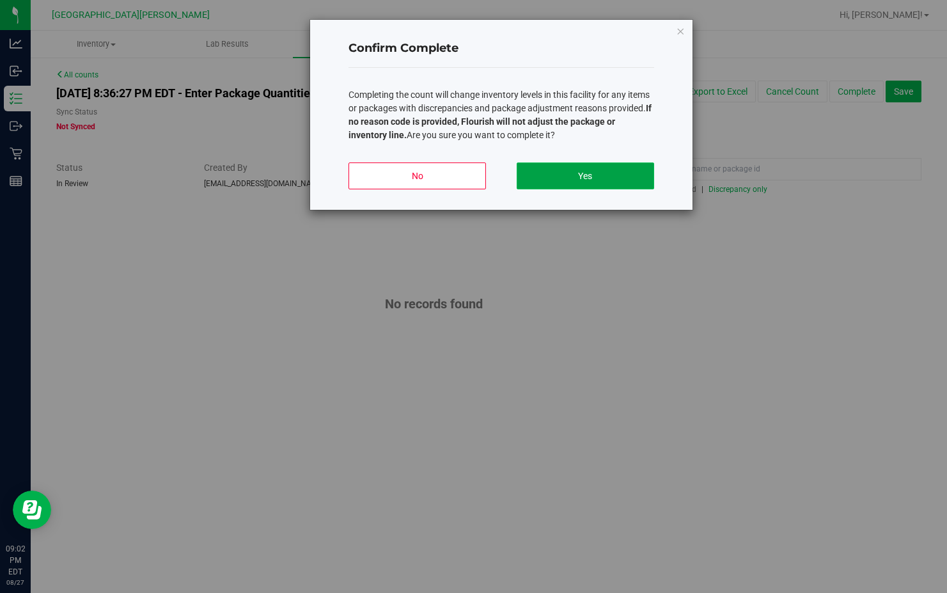
click at [576, 177] on button "Yes" at bounding box center [585, 175] width 137 height 27
